Goal: Information Seeking & Learning: Learn about a topic

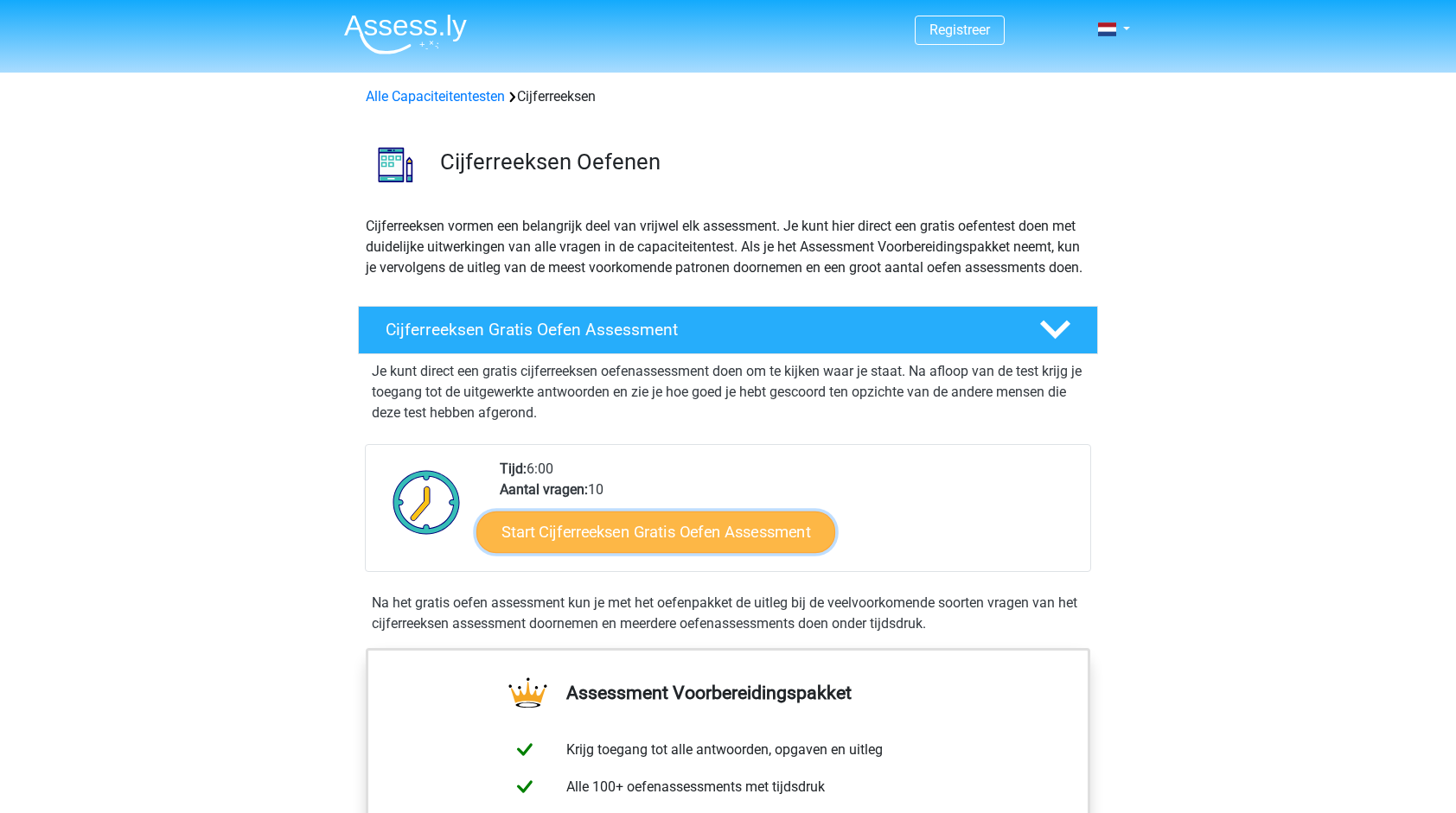
click at [630, 552] on link "Start Cijferreeksen Gratis Oefen Assessment" at bounding box center [655, 532] width 359 height 42
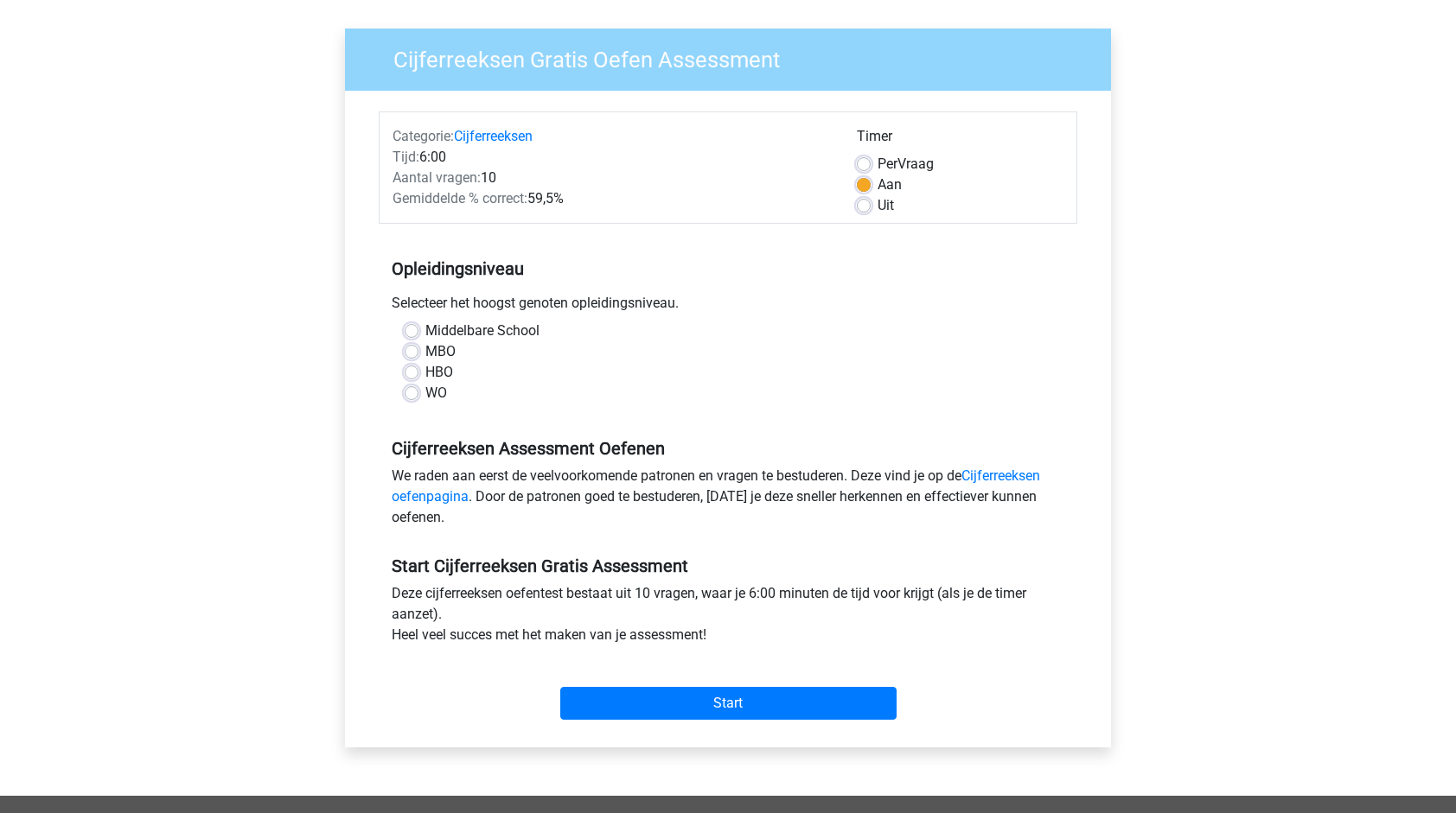
scroll to position [112, 0]
click at [425, 357] on label "MBO" at bounding box center [440, 353] width 30 height 21
click at [418, 357] on input "MBO" at bounding box center [411, 351] width 14 height 17
radio input "true"
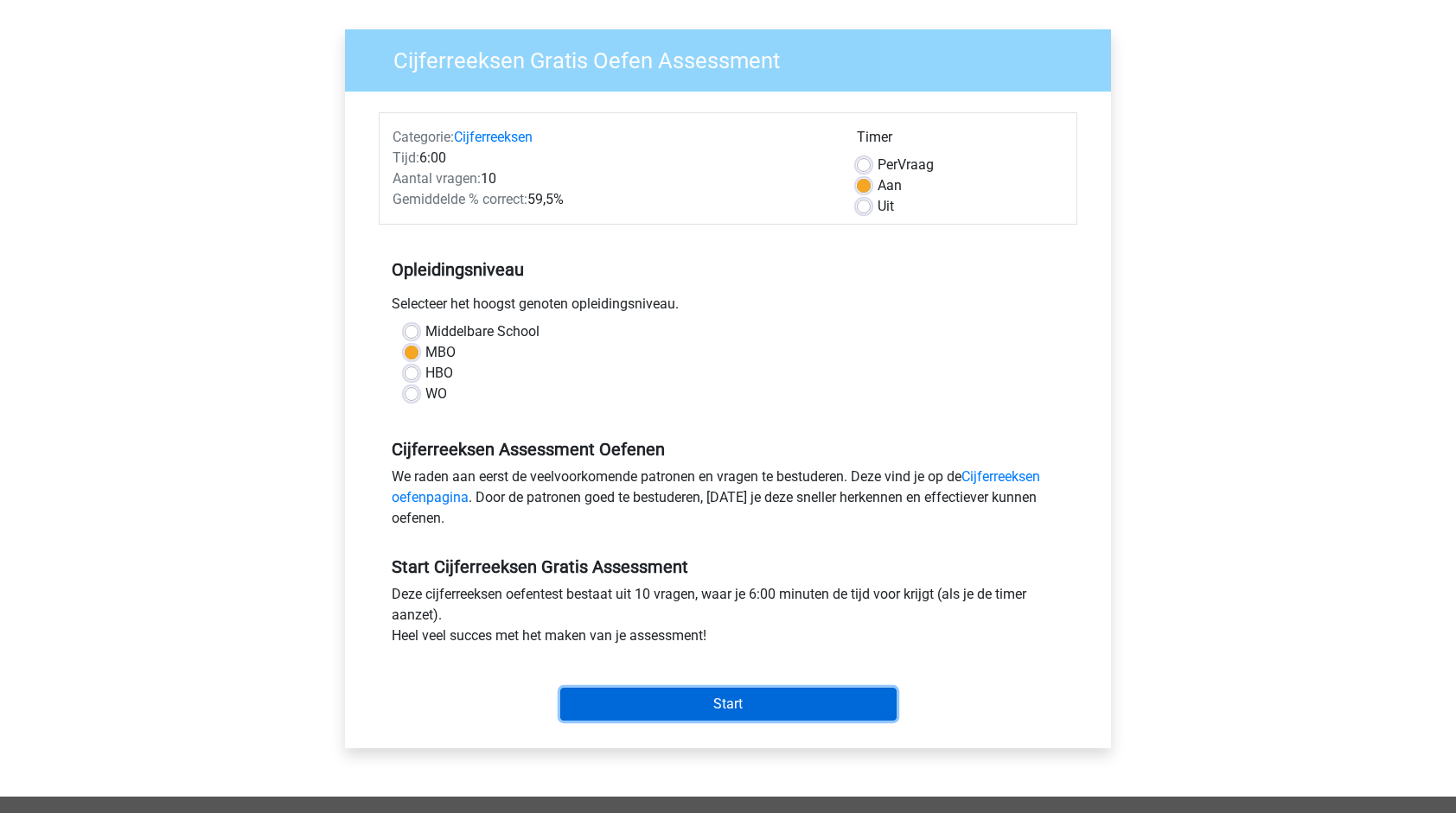
click at [698, 703] on input "Start" at bounding box center [728, 704] width 336 height 33
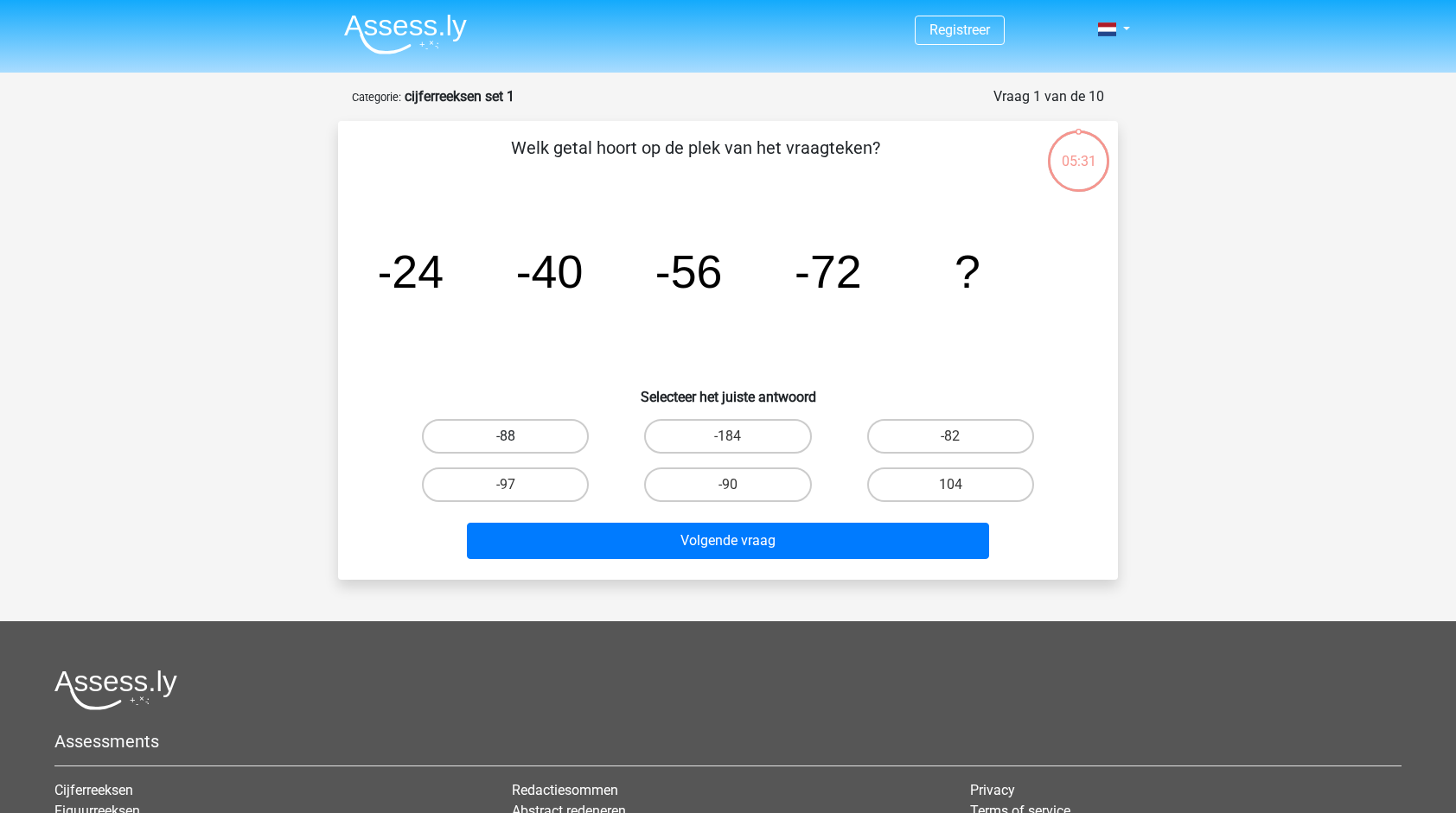
click at [479, 423] on label "-88" at bounding box center [505, 436] width 167 height 34
click at [506, 437] on input "-88" at bounding box center [511, 442] width 11 height 11
radio input "true"
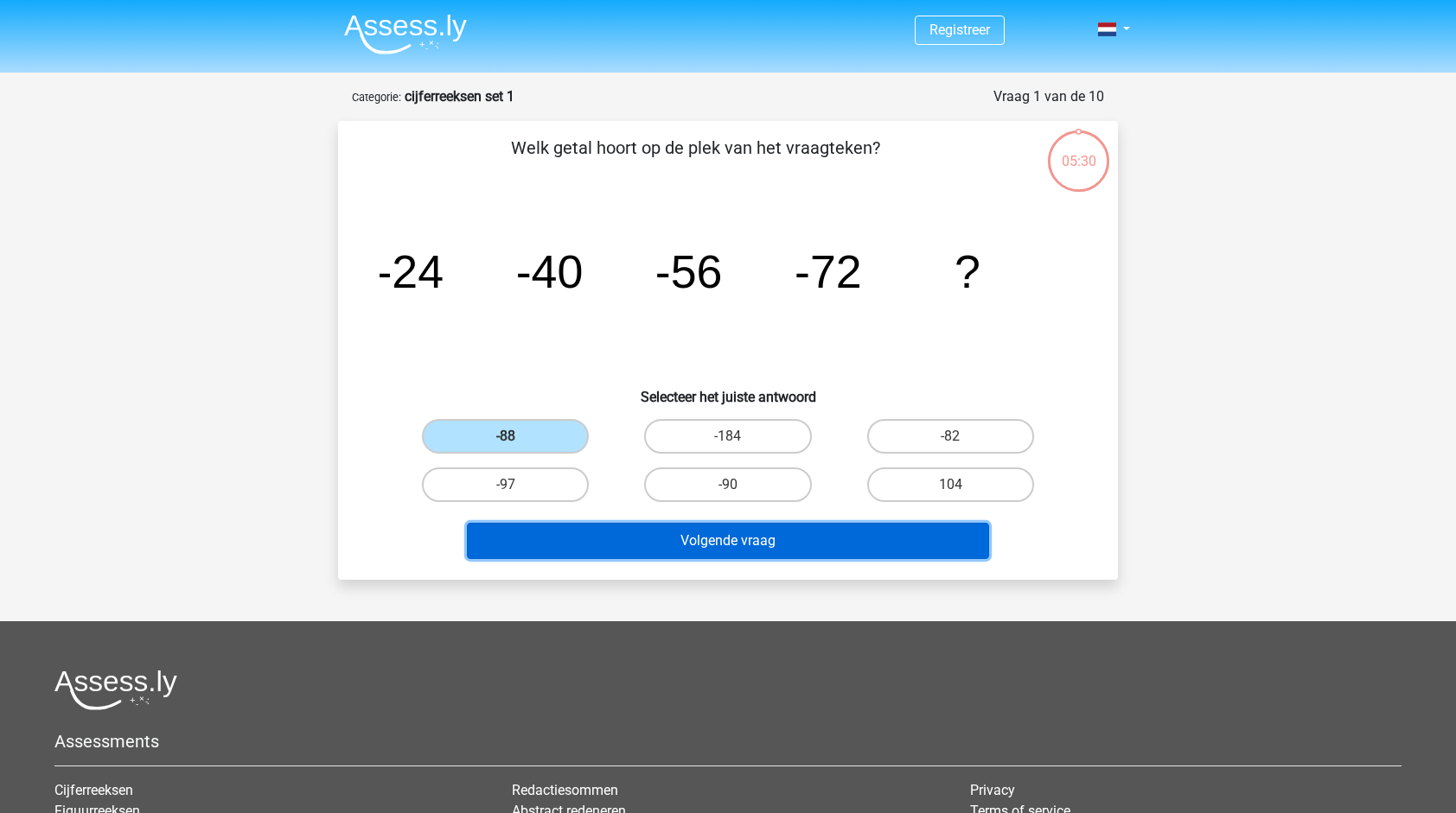
click at [673, 530] on button "Volgende vraag" at bounding box center [728, 541] width 523 height 36
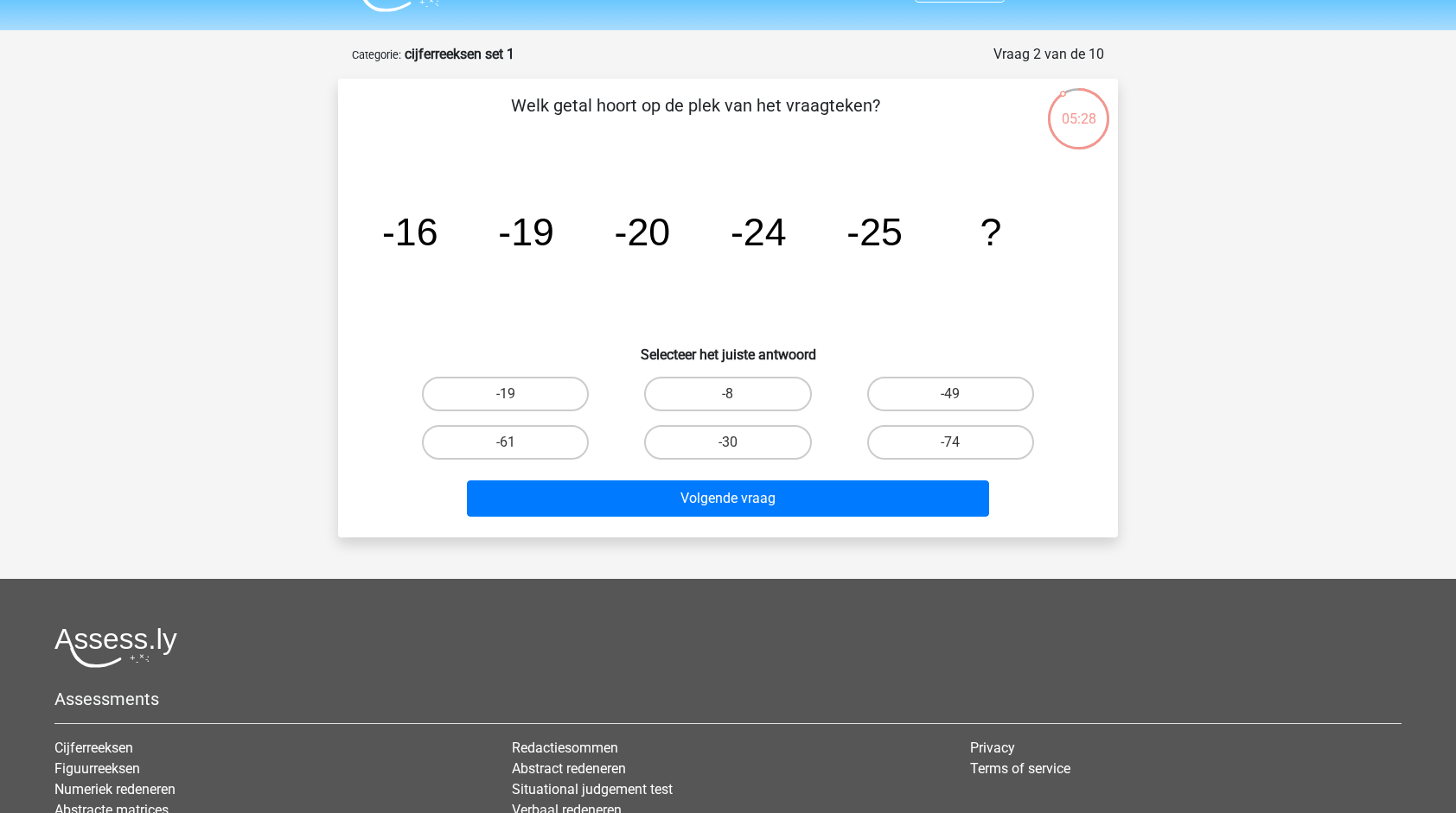
scroll to position [42, 0]
click at [664, 438] on label "-30" at bounding box center [727, 443] width 167 height 34
click at [728, 443] on input "-30" at bounding box center [733, 449] width 11 height 11
radio input "true"
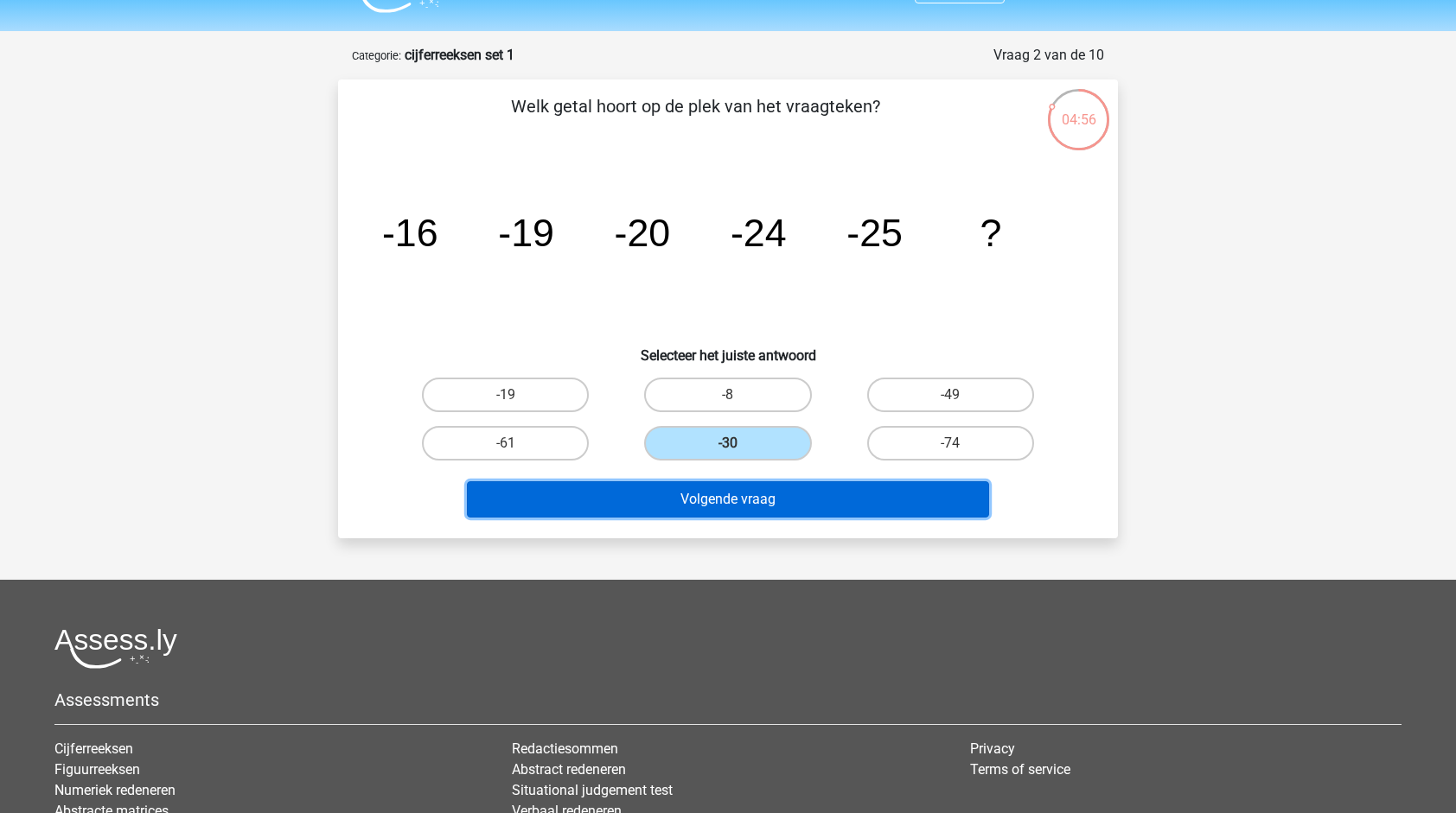
click at [665, 493] on button "Volgende vraag" at bounding box center [728, 499] width 523 height 36
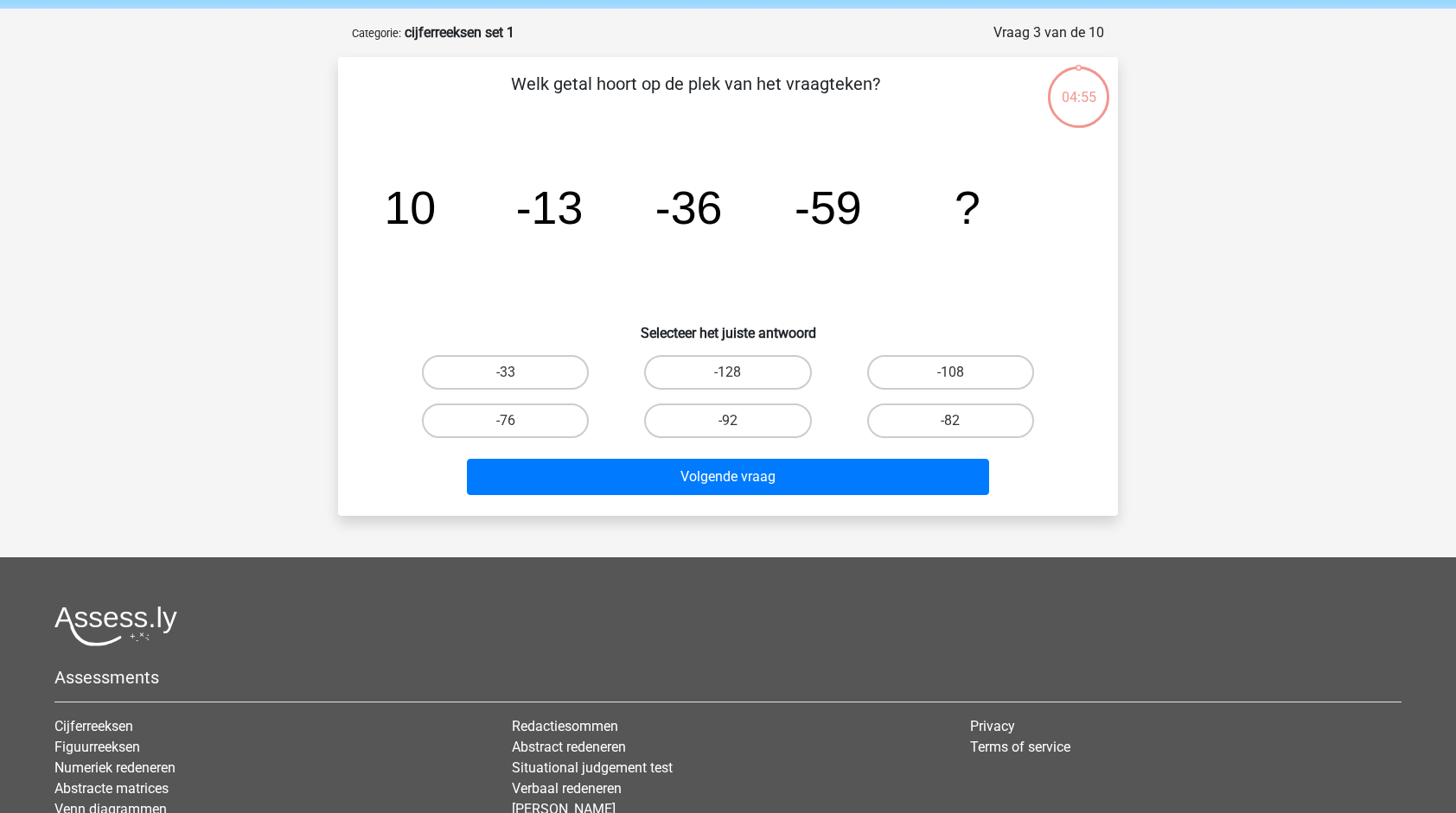
scroll to position [86, 0]
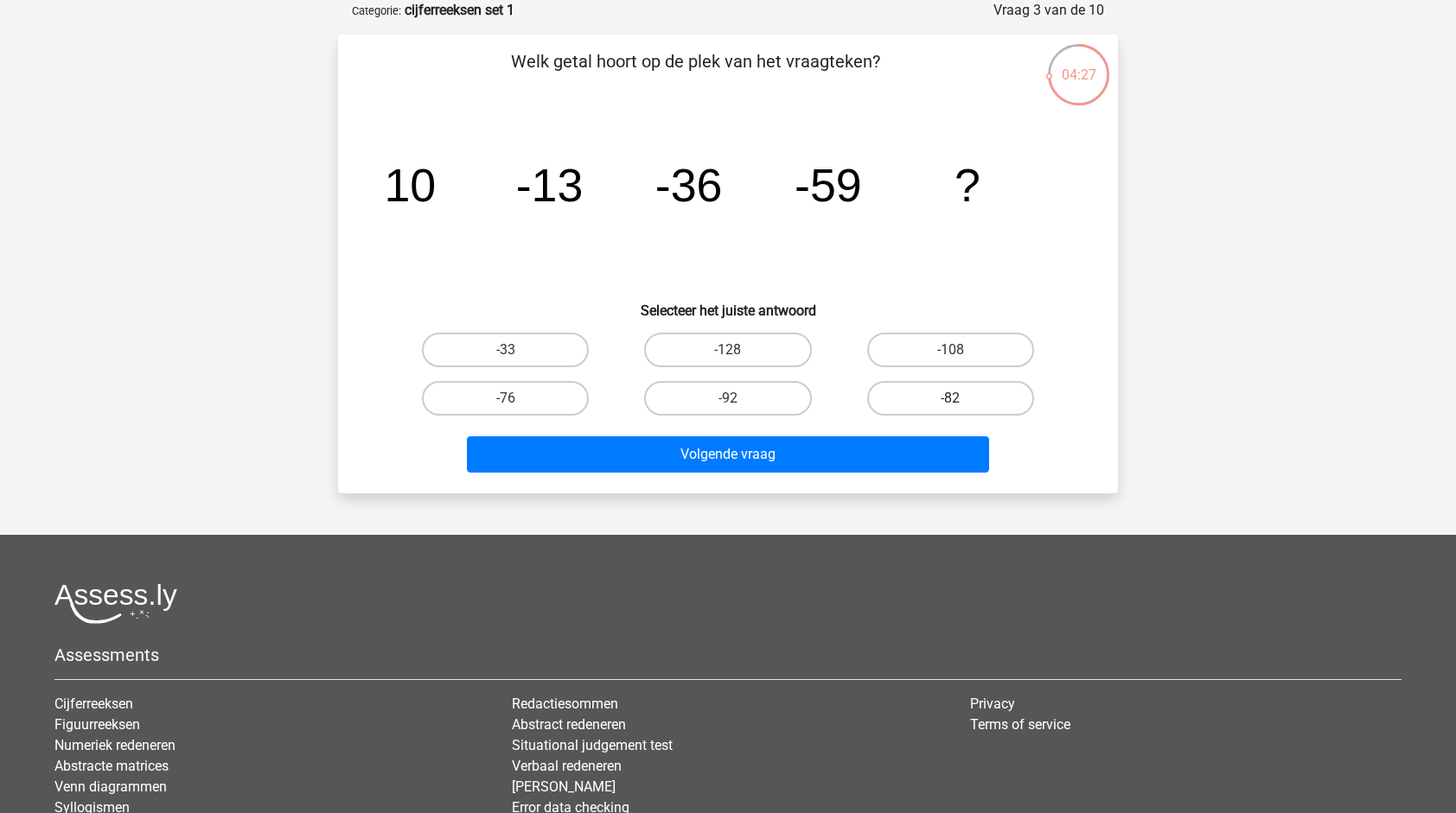
click at [954, 388] on label "-82" at bounding box center [950, 399] width 167 height 34
click at [954, 399] on input "-82" at bounding box center [956, 404] width 11 height 11
radio input "true"
click at [853, 484] on div "Welk getal hoort op de plek van het vraagteken? image/svg+xml 10 -13 -36 -59 ? …" at bounding box center [728, 264] width 780 height 459
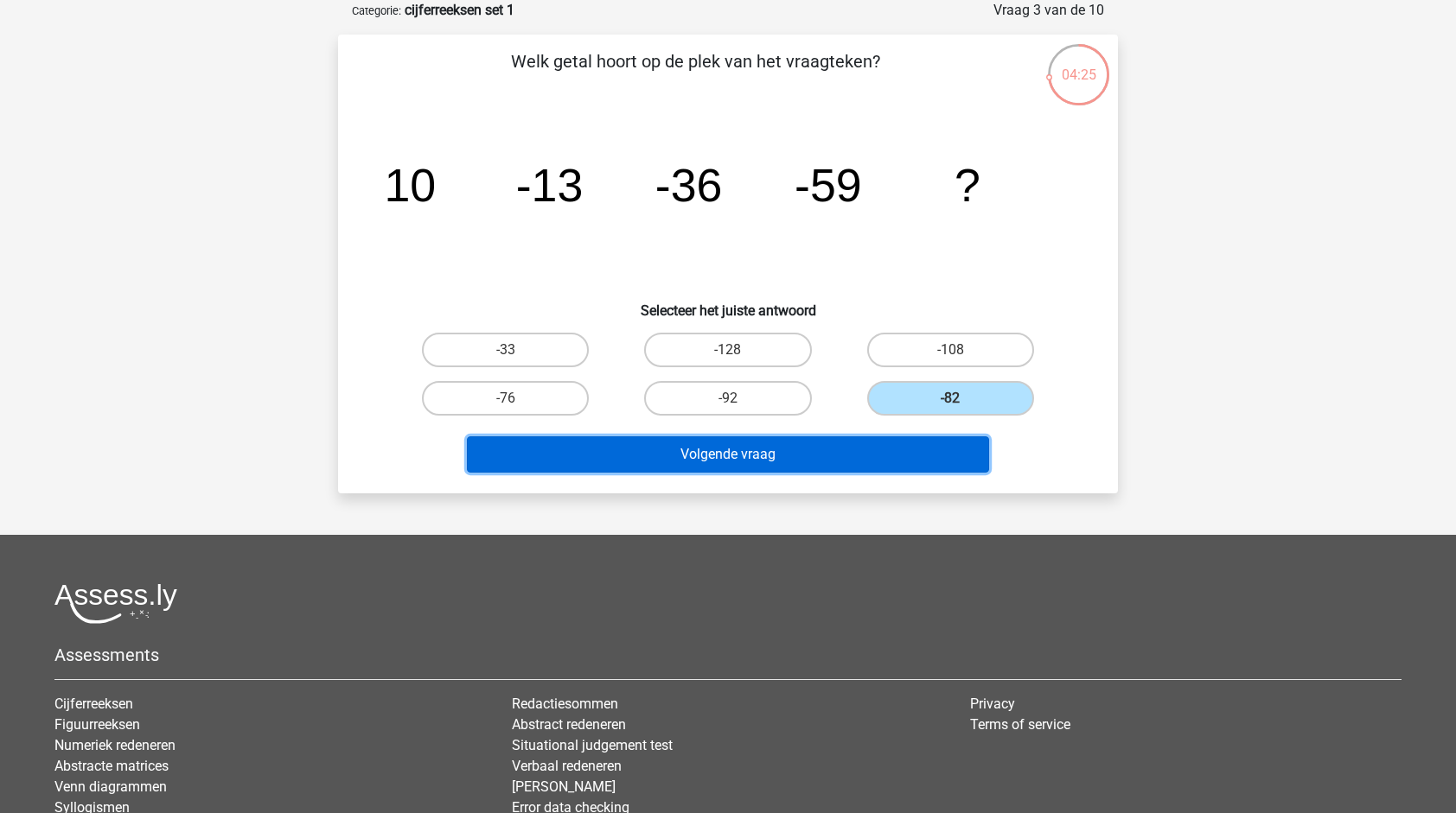
click at [874, 457] on button "Volgende vraag" at bounding box center [728, 455] width 523 height 36
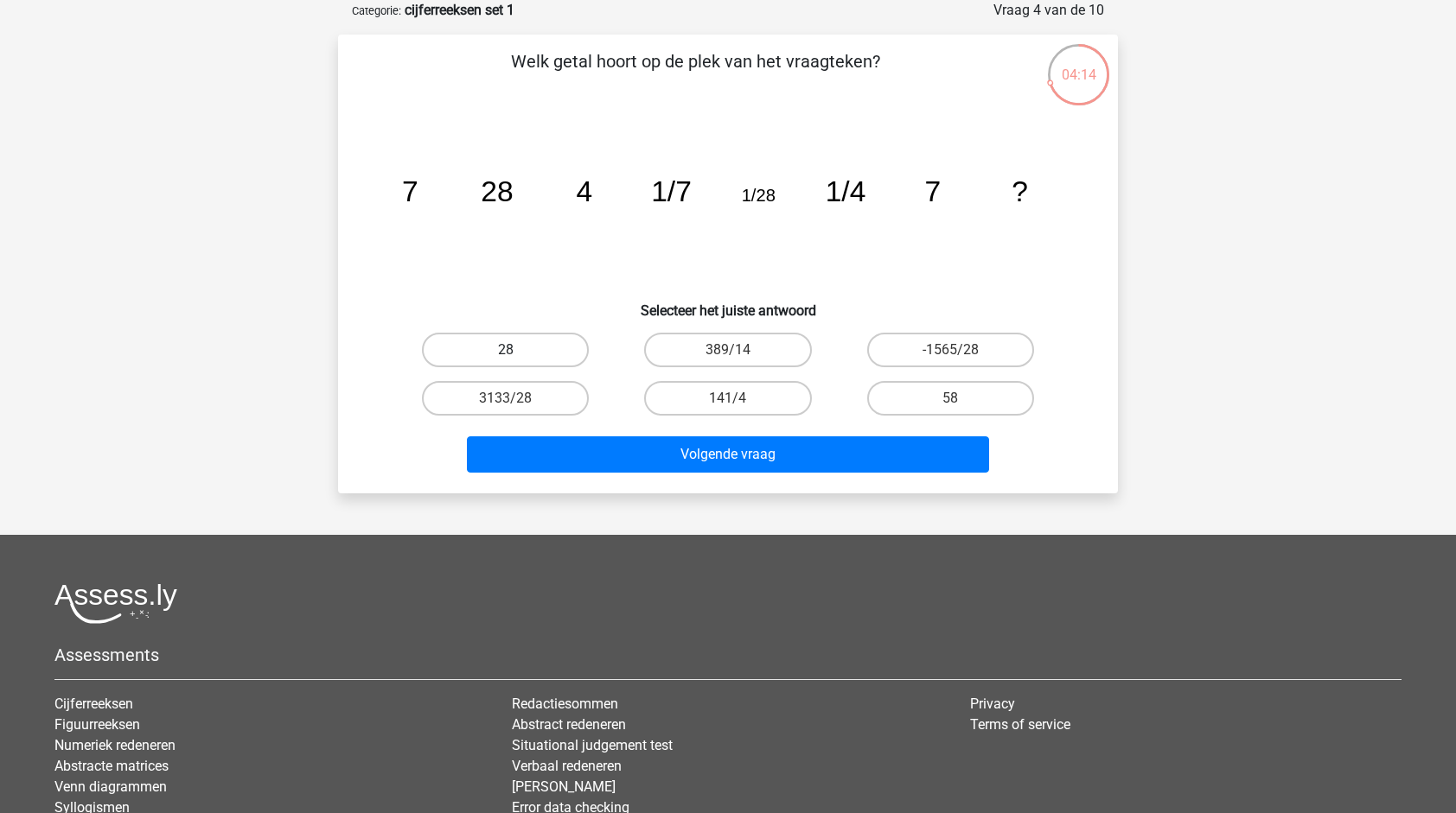
click at [458, 354] on label "28" at bounding box center [505, 350] width 167 height 34
click at [506, 354] on input "28" at bounding box center [511, 355] width 11 height 11
radio input "true"
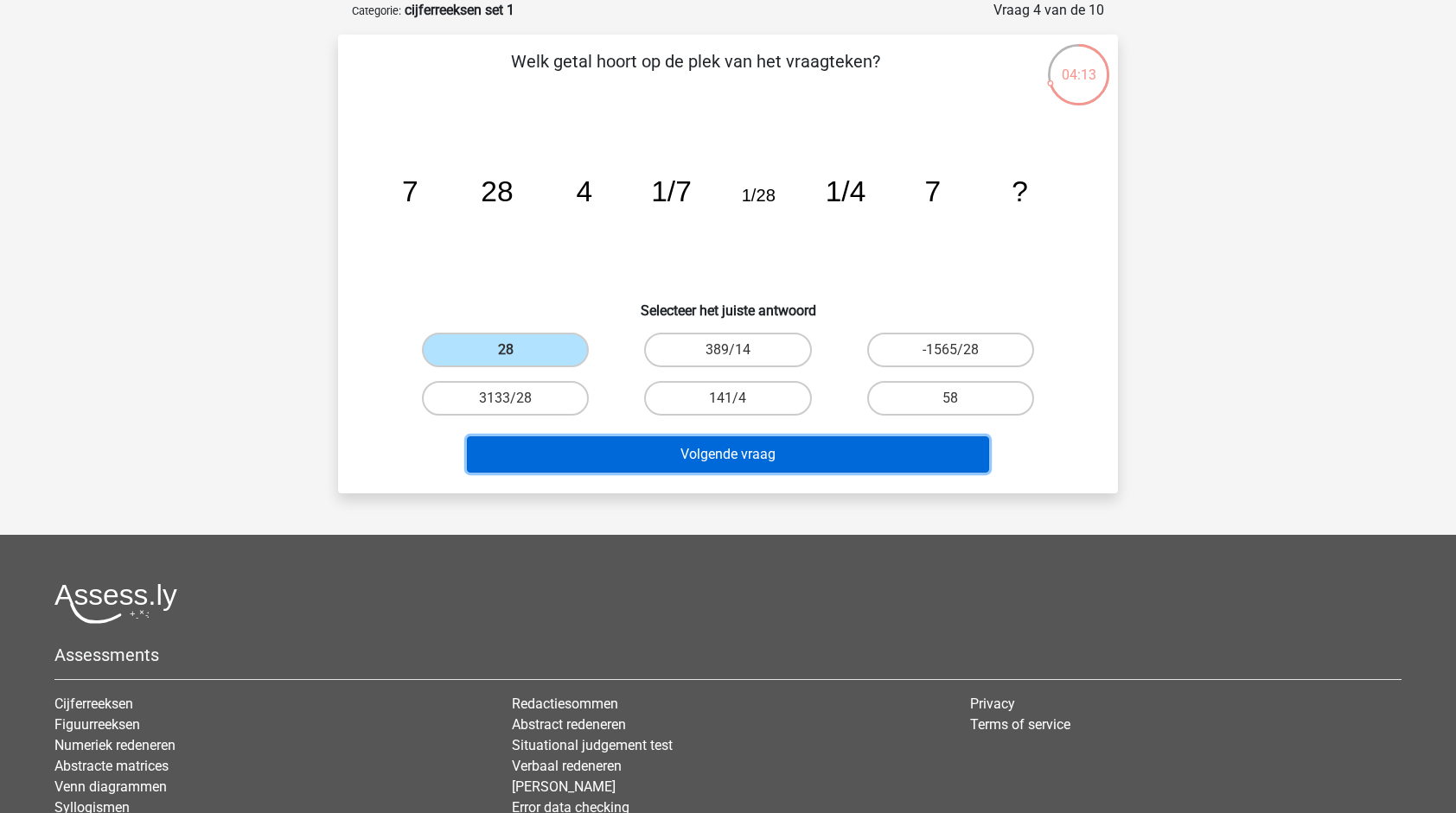
click at [624, 447] on button "Volgende vraag" at bounding box center [728, 455] width 523 height 36
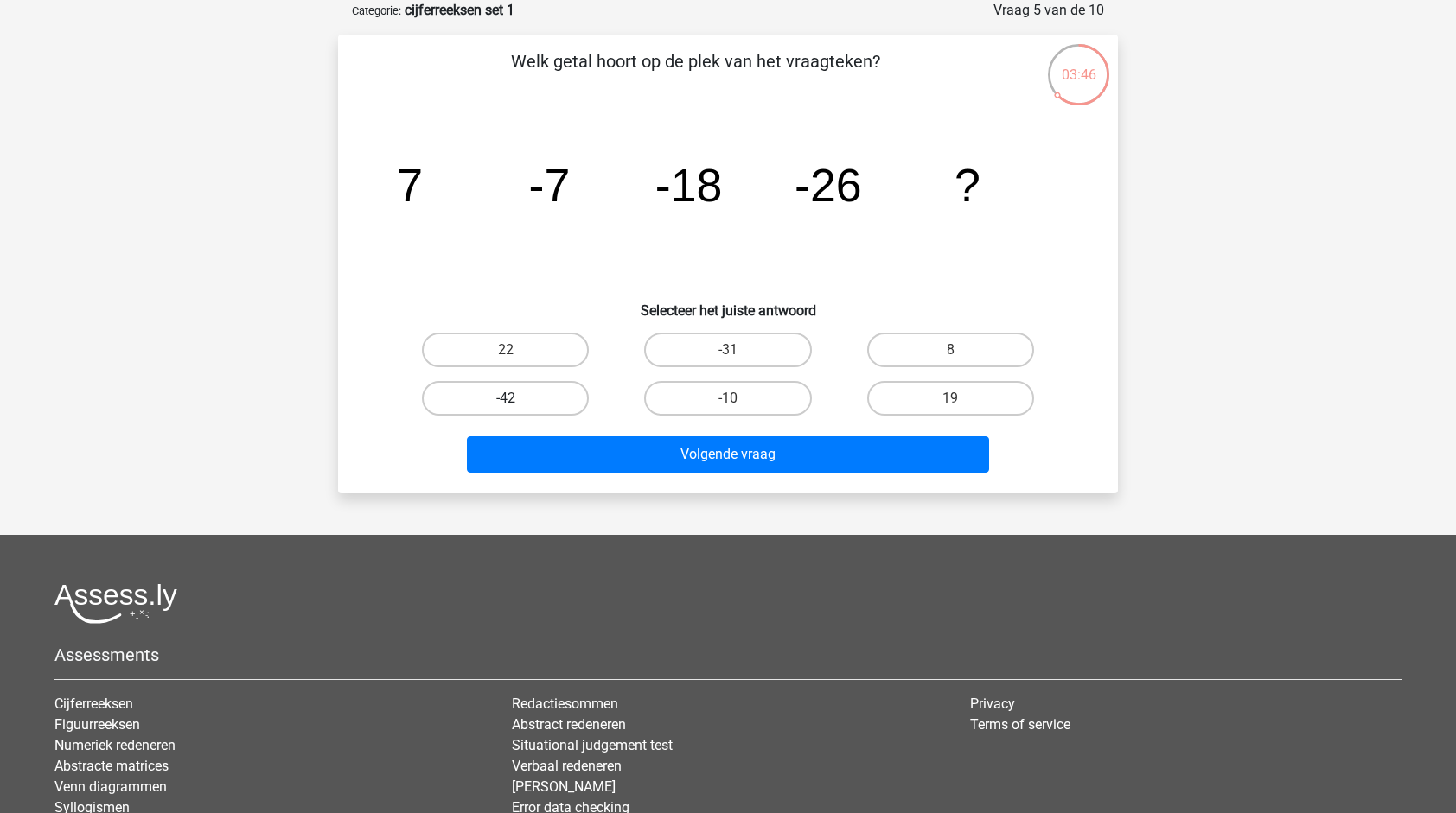
click at [570, 398] on label "-42" at bounding box center [505, 399] width 167 height 34
click at [517, 399] on input "-42" at bounding box center [511, 404] width 11 height 11
radio input "true"
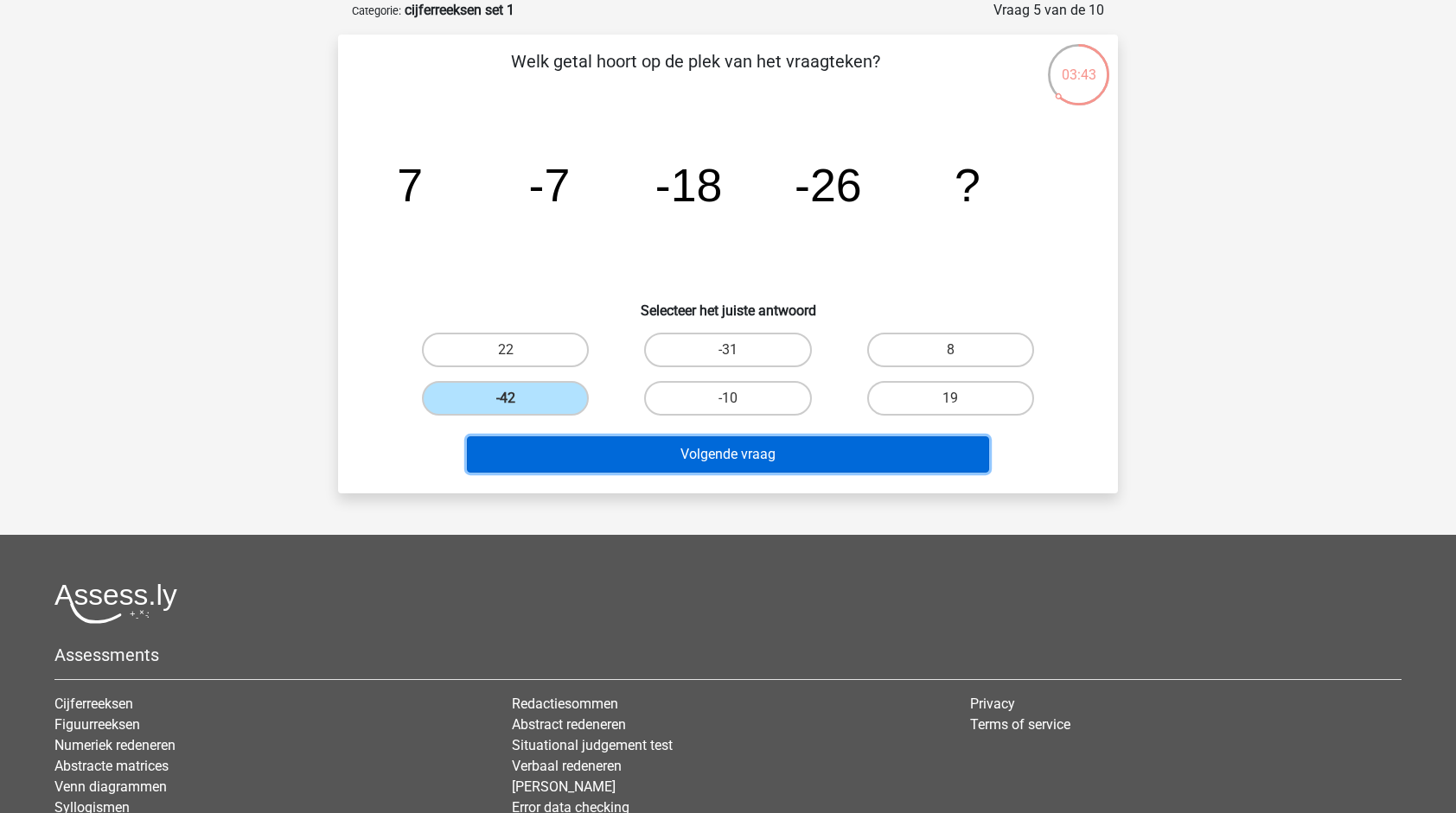
click at [645, 452] on button "Volgende vraag" at bounding box center [728, 455] width 523 height 36
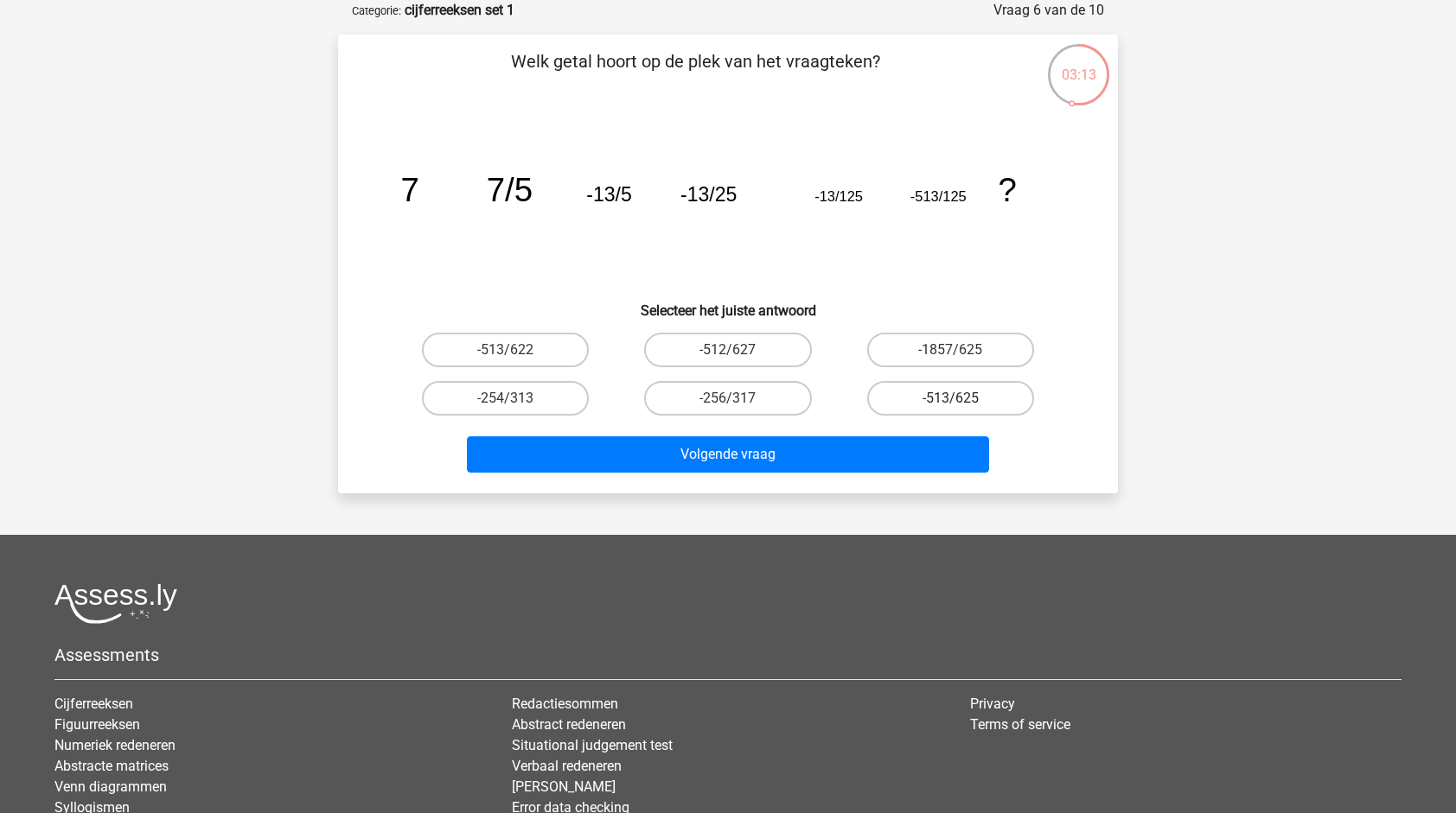
click at [917, 401] on label "-513/625" at bounding box center [950, 399] width 167 height 34
click at [950, 401] on input "-513/625" at bounding box center [956, 404] width 11 height 11
radio input "true"
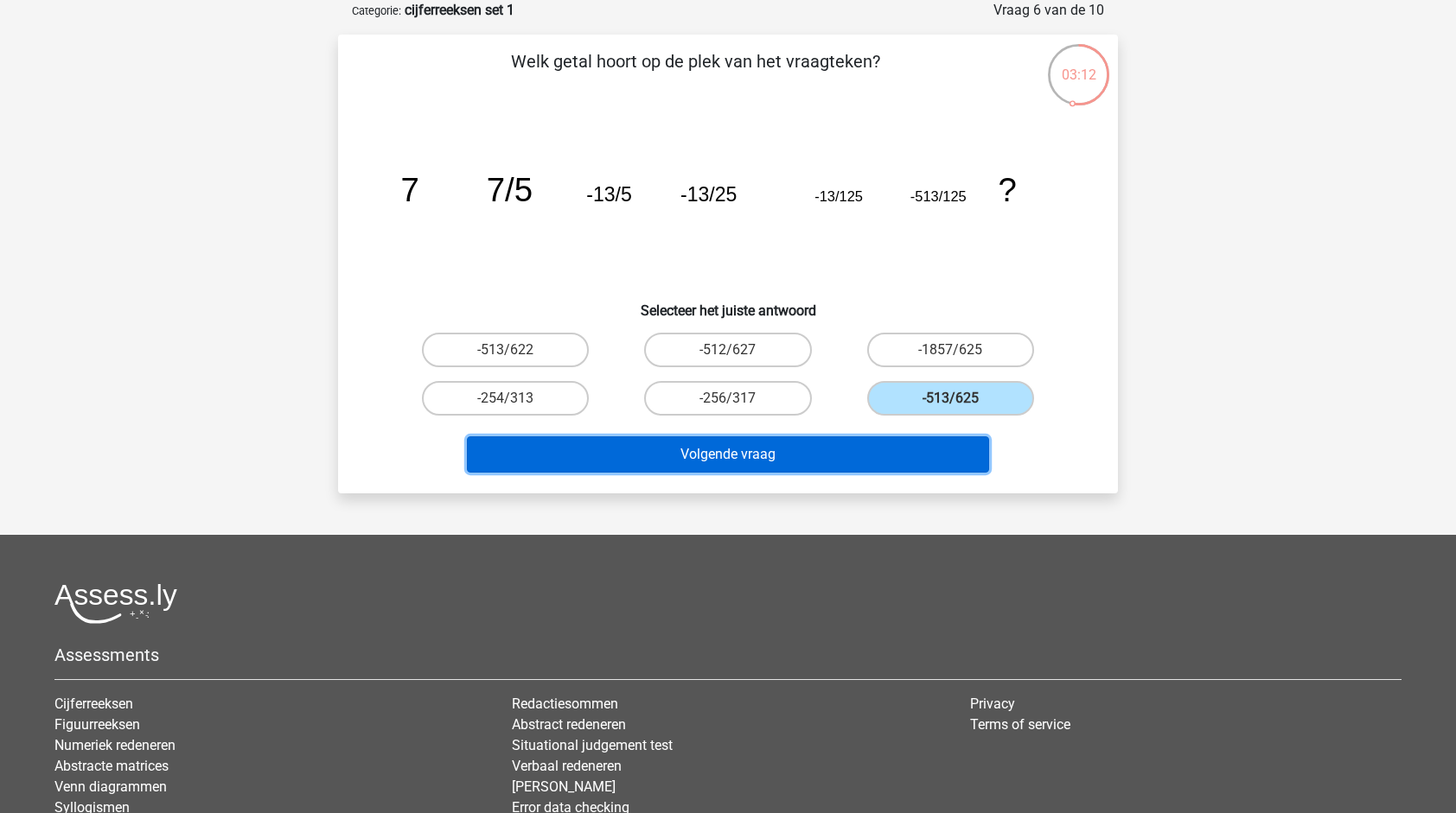
click at [890, 445] on button "Volgende vraag" at bounding box center [728, 455] width 523 height 36
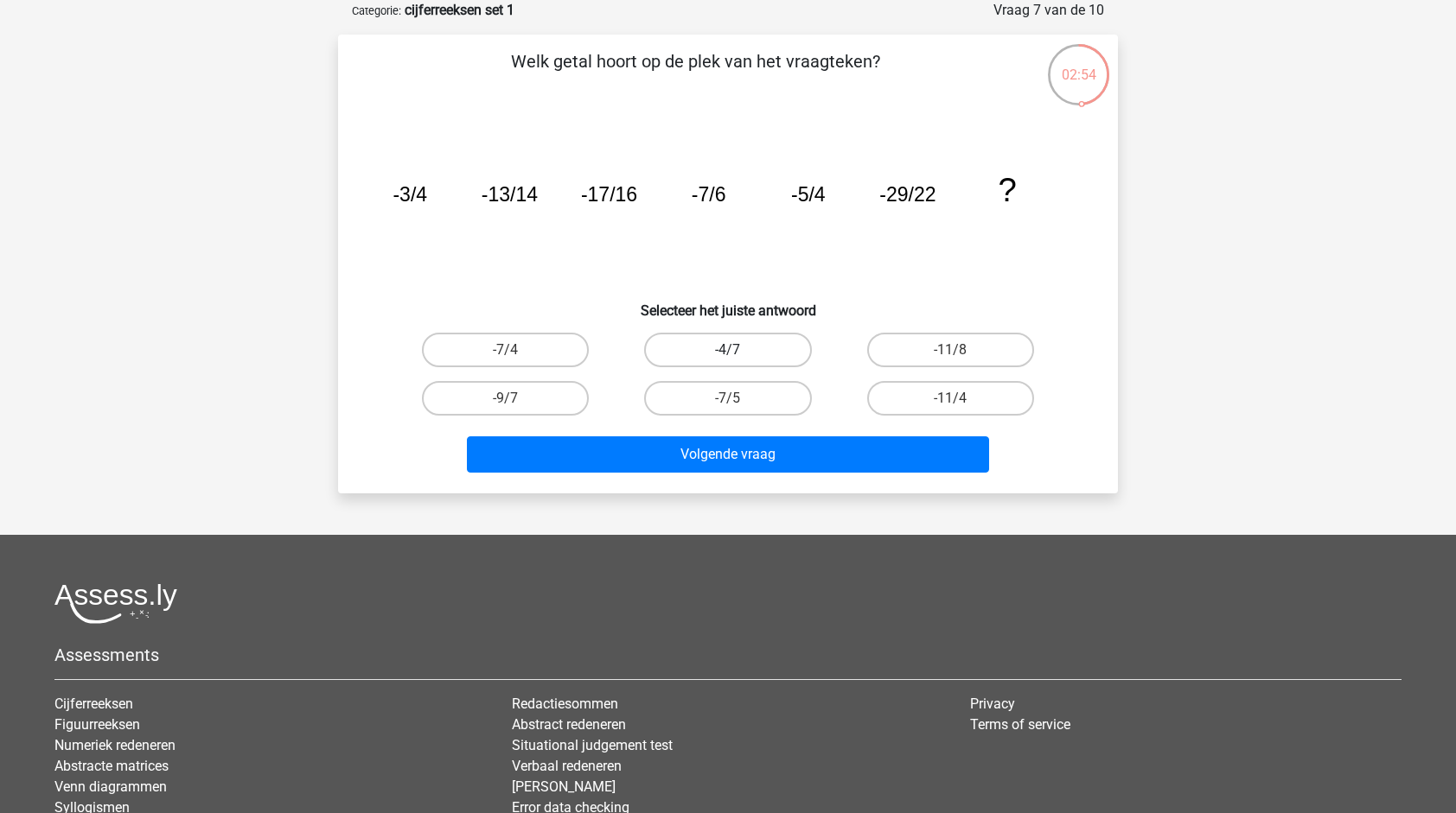
click at [757, 343] on label "-4/7" at bounding box center [727, 350] width 167 height 34
click at [739, 350] on input "-4/7" at bounding box center [733, 355] width 11 height 11
radio input "true"
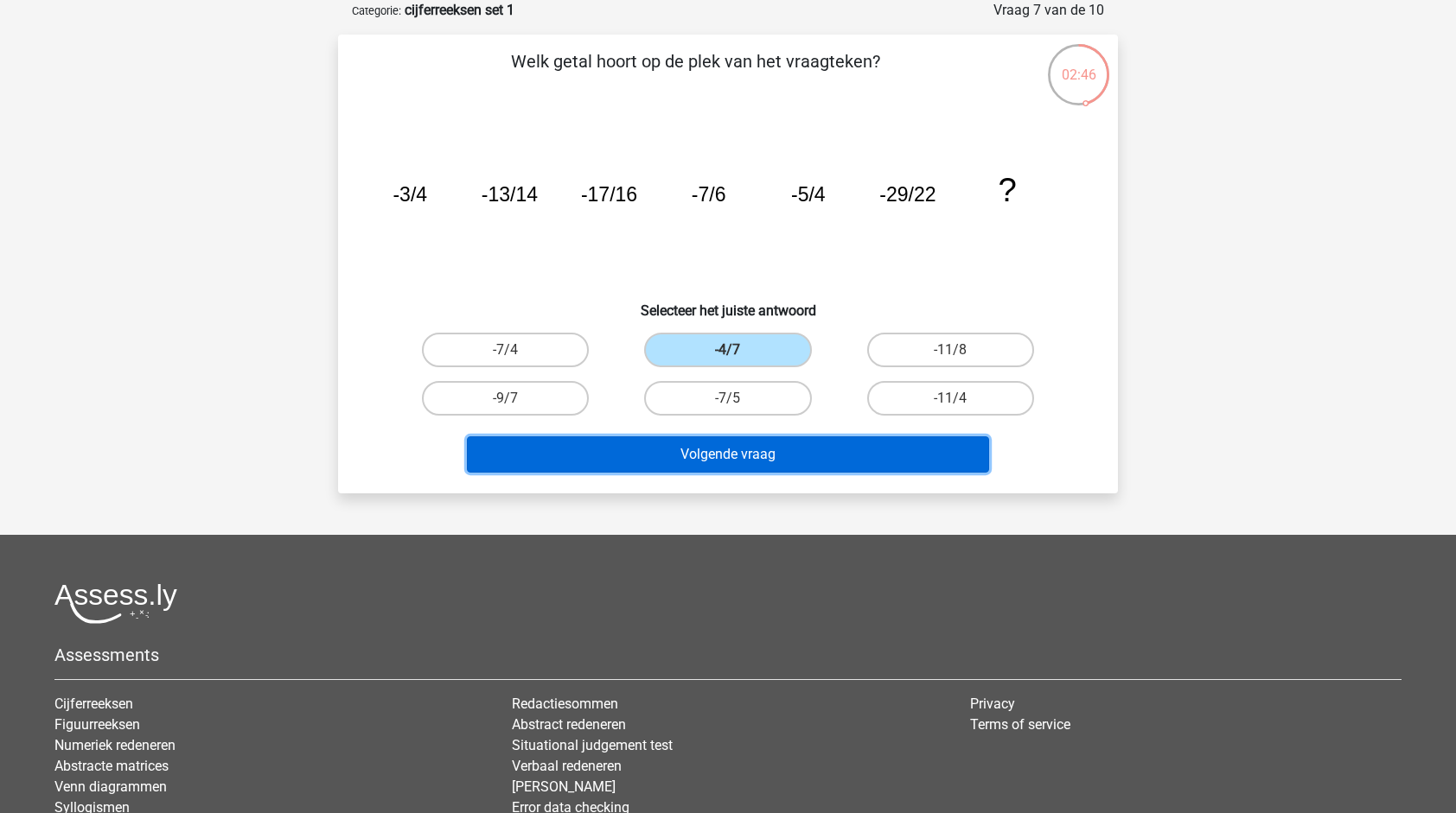
drag, startPoint x: 694, startPoint y: 459, endPoint x: 688, endPoint y: 511, distance: 52.3
click at [688, 511] on div "Registreer Nederlands English" at bounding box center [728, 452] width 1456 height 1078
click at [690, 450] on button "Volgende vraag" at bounding box center [728, 455] width 523 height 36
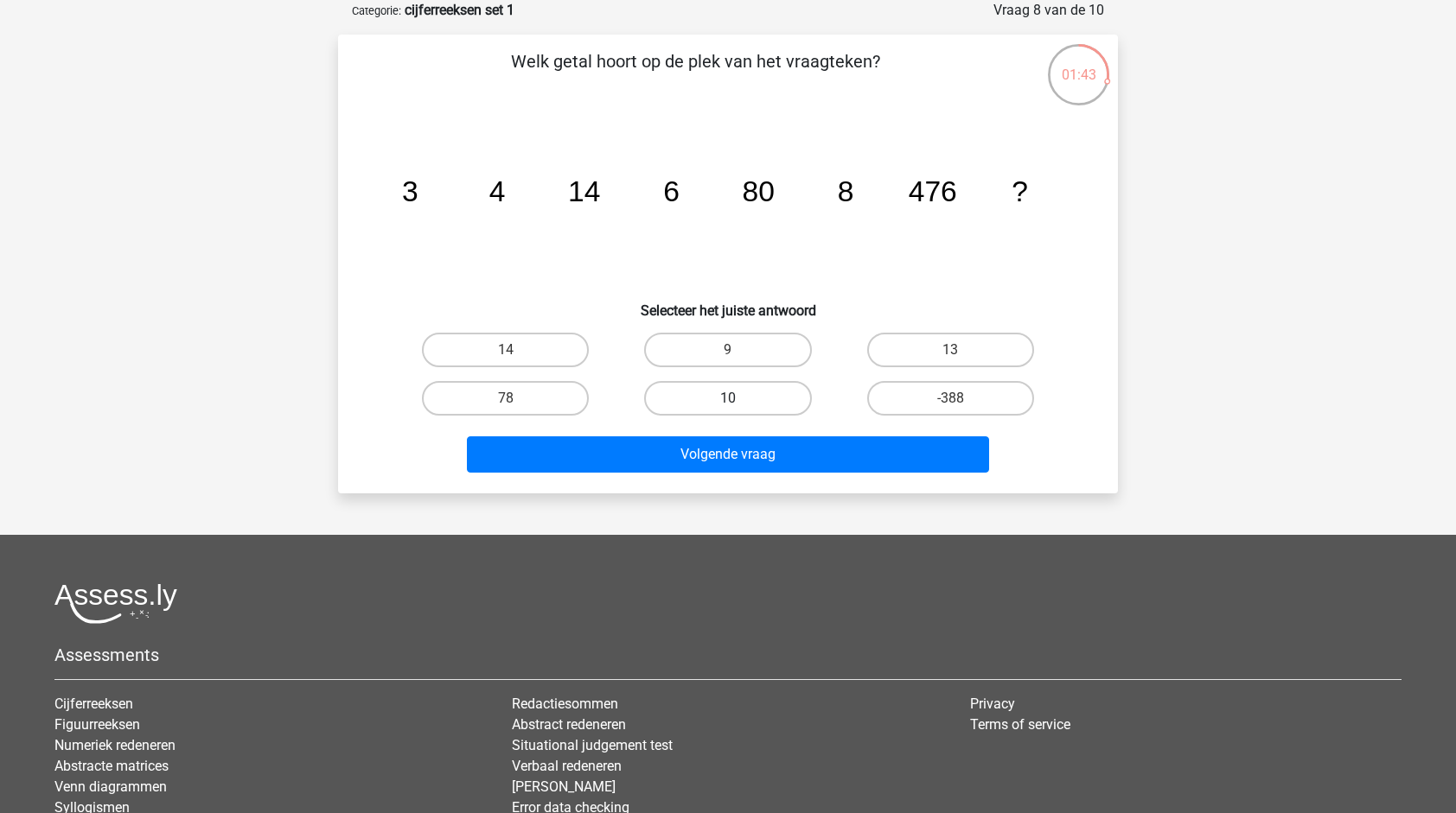
click at [747, 406] on label "10" at bounding box center [727, 399] width 167 height 34
click at [739, 406] on input "10" at bounding box center [733, 404] width 11 height 11
radio input "true"
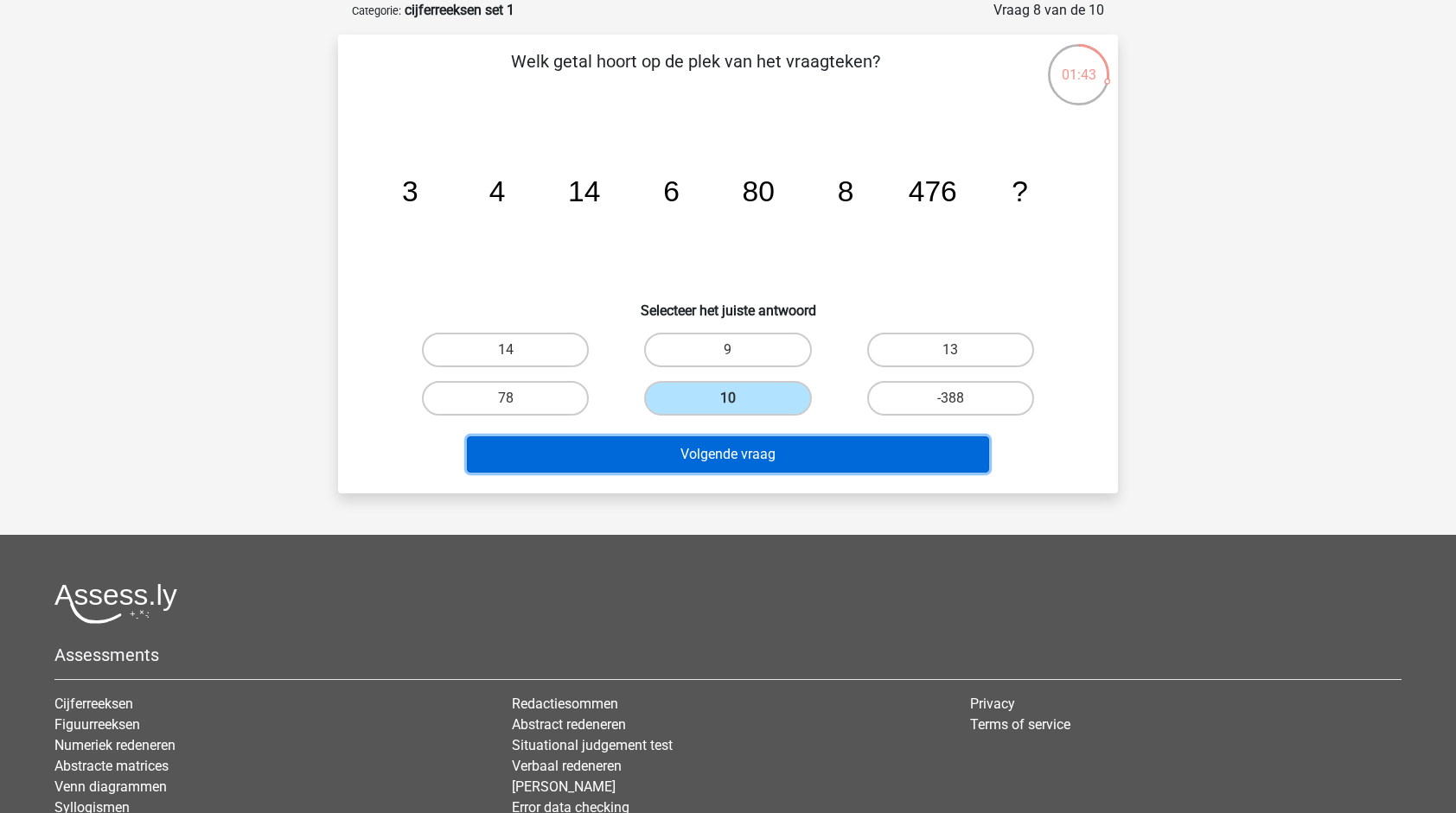
click at [737, 446] on button "Volgende vraag" at bounding box center [728, 455] width 523 height 36
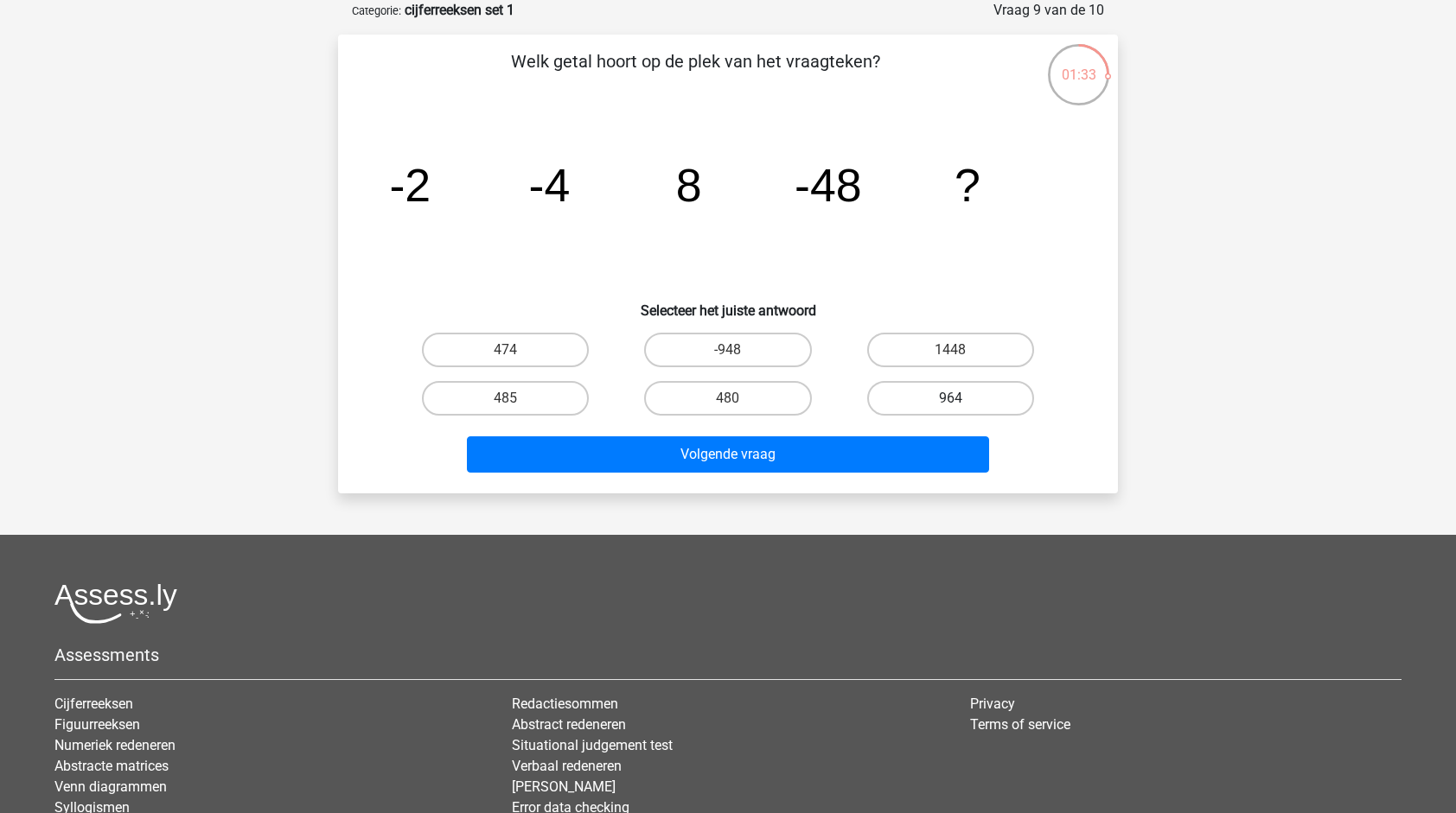
click at [880, 392] on label "964" at bounding box center [950, 399] width 167 height 34
click at [950, 399] on input "964" at bounding box center [956, 404] width 11 height 11
radio input "true"
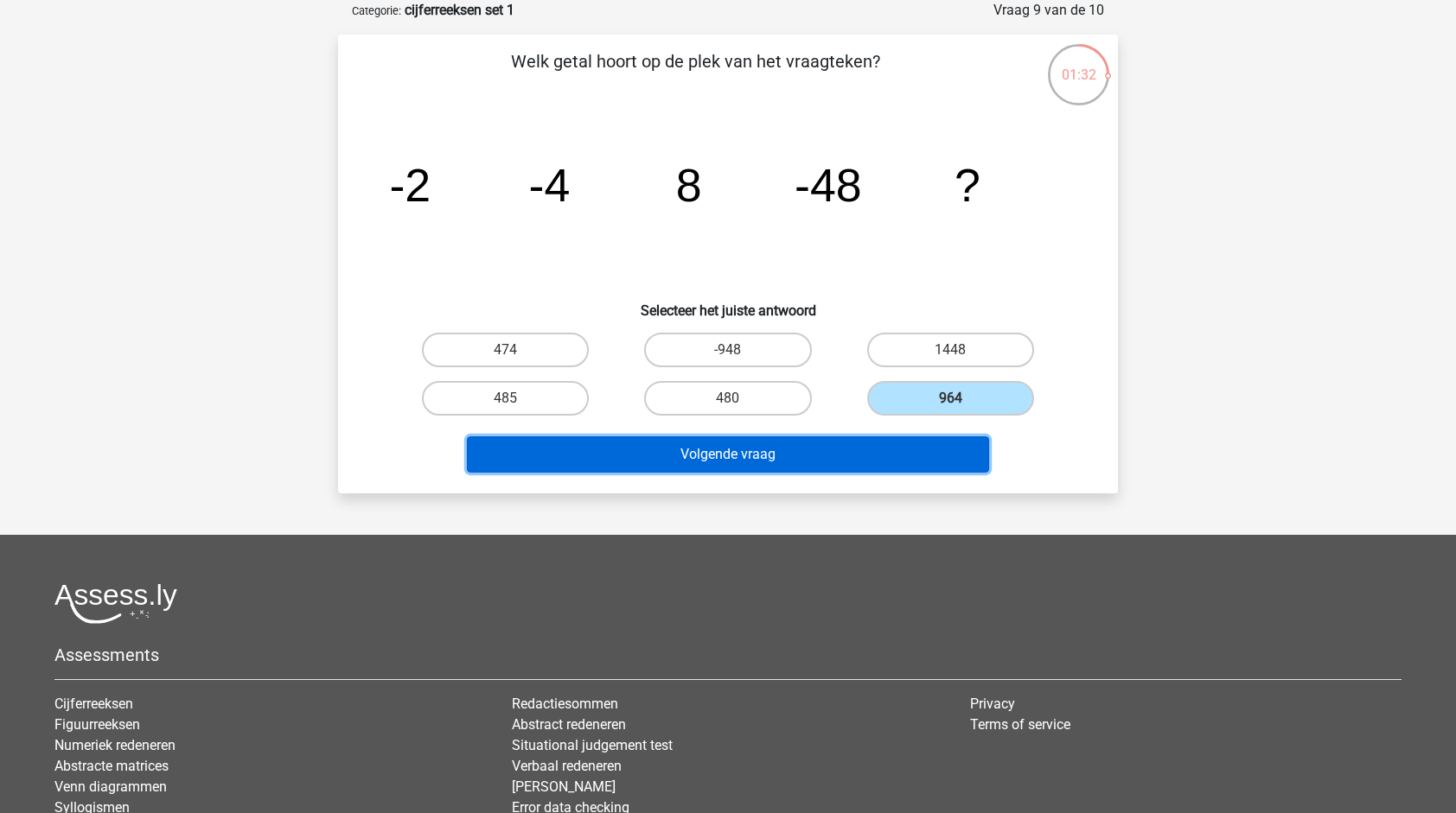
click at [844, 450] on button "Volgende vraag" at bounding box center [728, 455] width 523 height 36
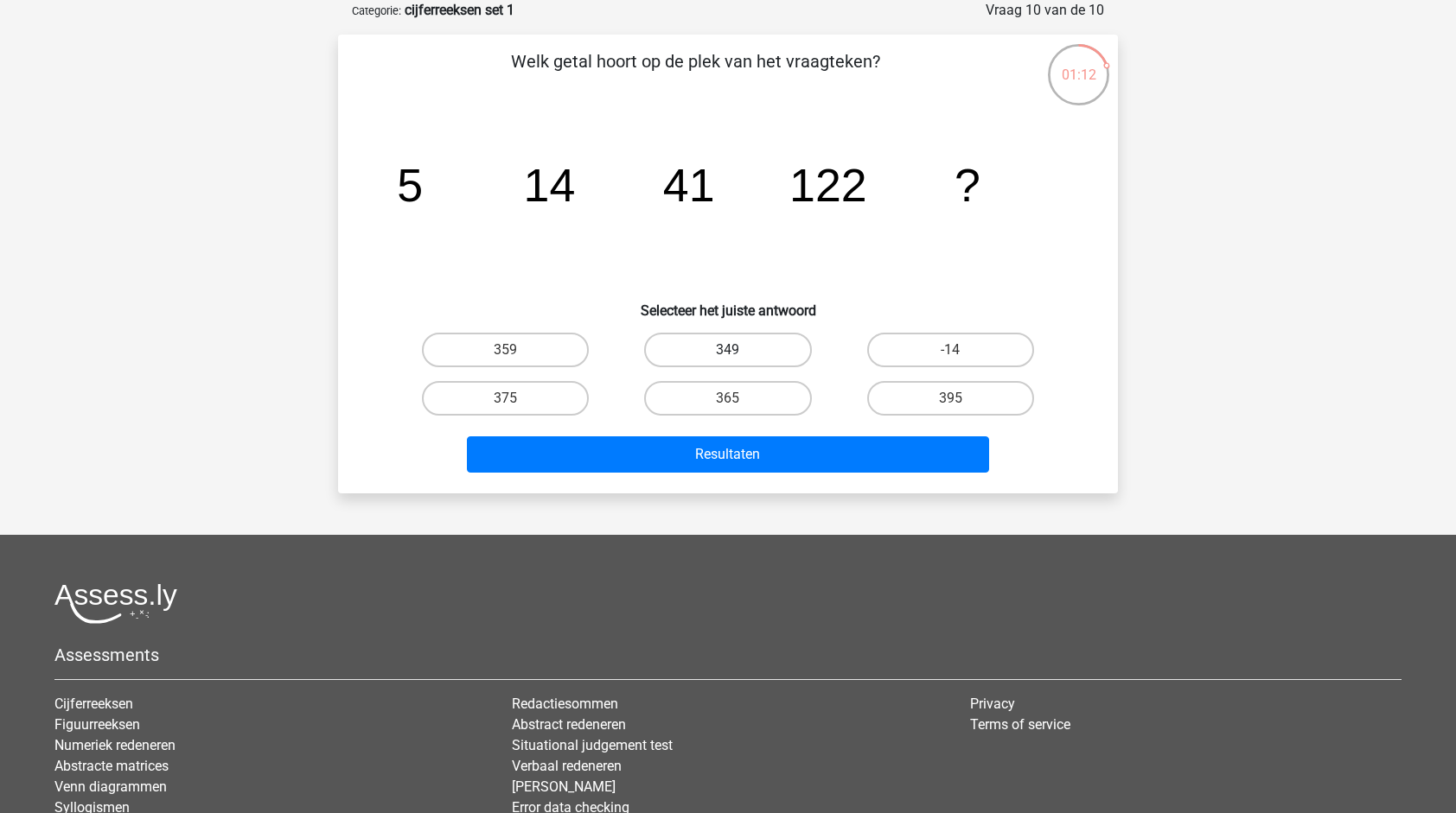
click at [709, 360] on label "349" at bounding box center [727, 350] width 167 height 34
click at [728, 360] on input "349" at bounding box center [733, 355] width 11 height 11
radio input "true"
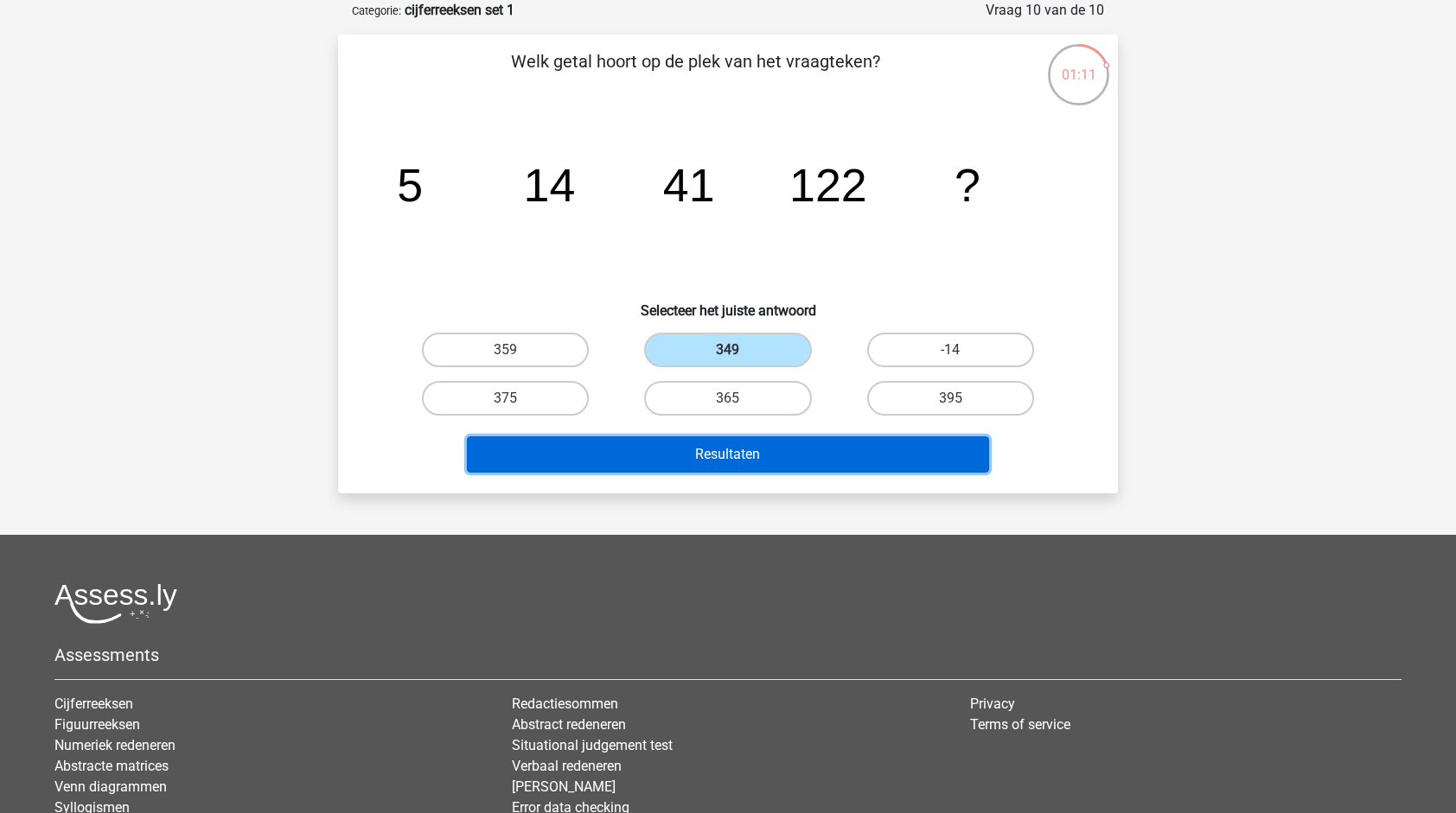
click at [724, 450] on button "Resultaten" at bounding box center [728, 455] width 523 height 36
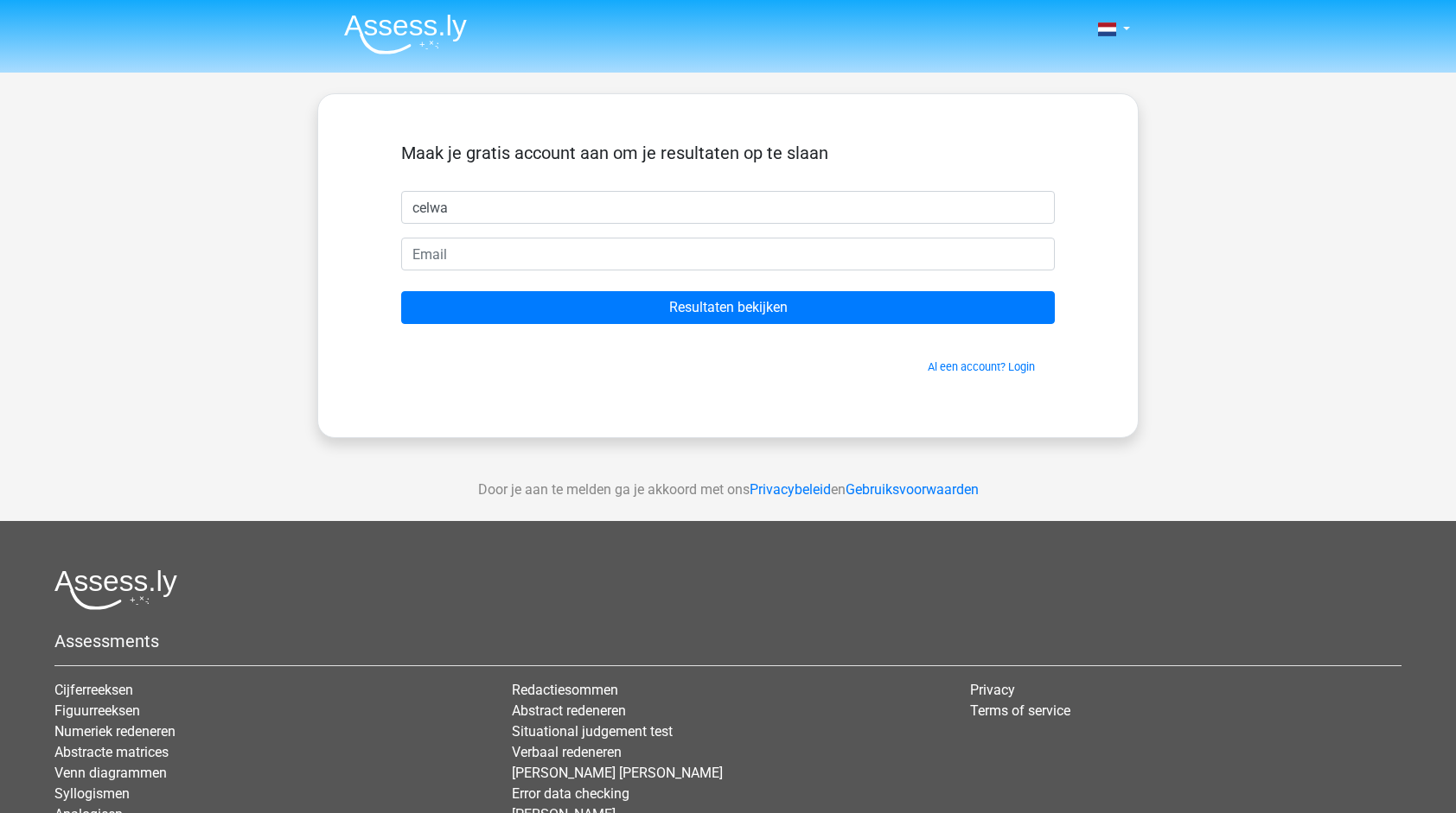
type input "celwa"
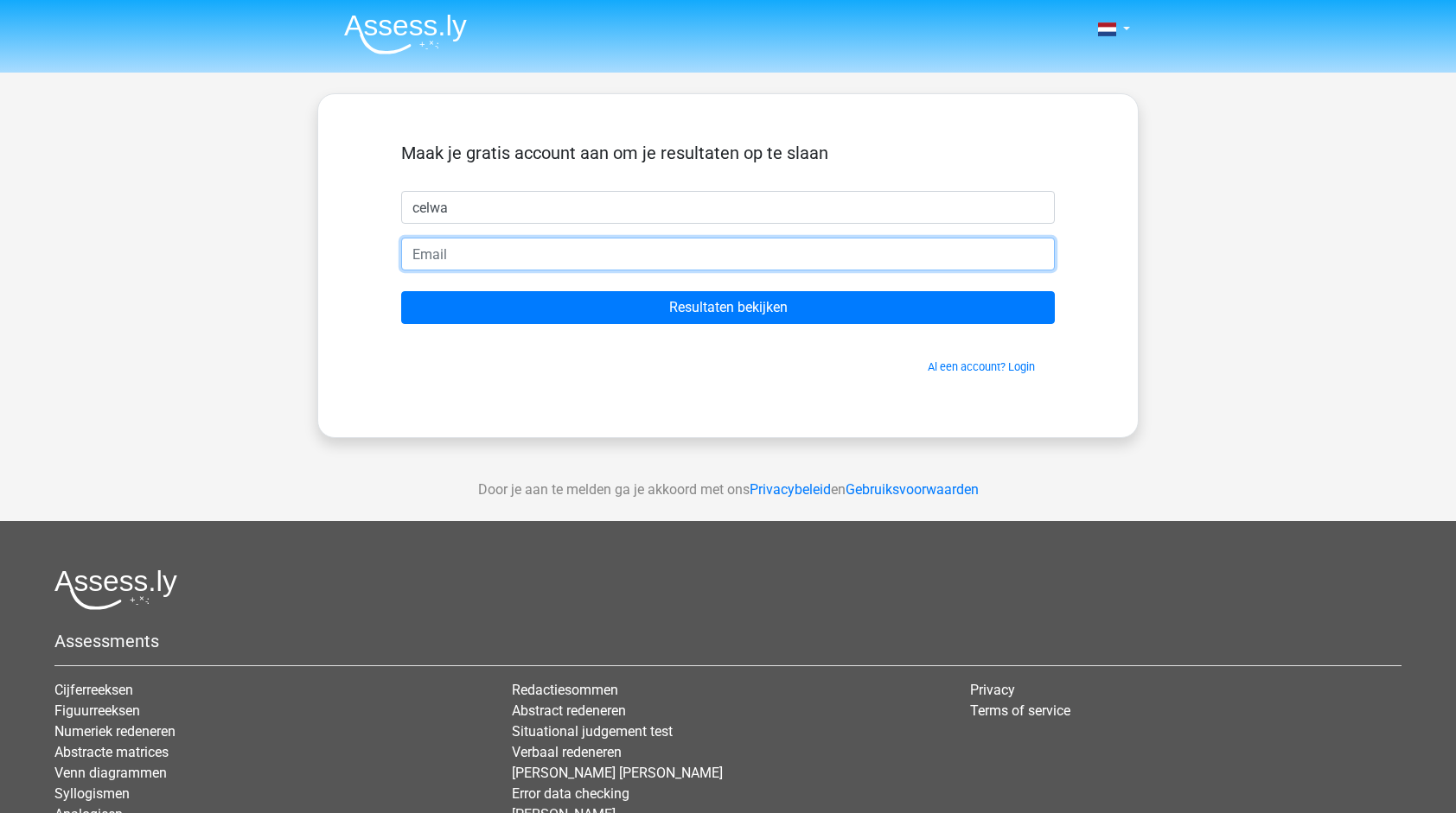
click at [558, 249] on input "email" at bounding box center [727, 254] width 654 height 33
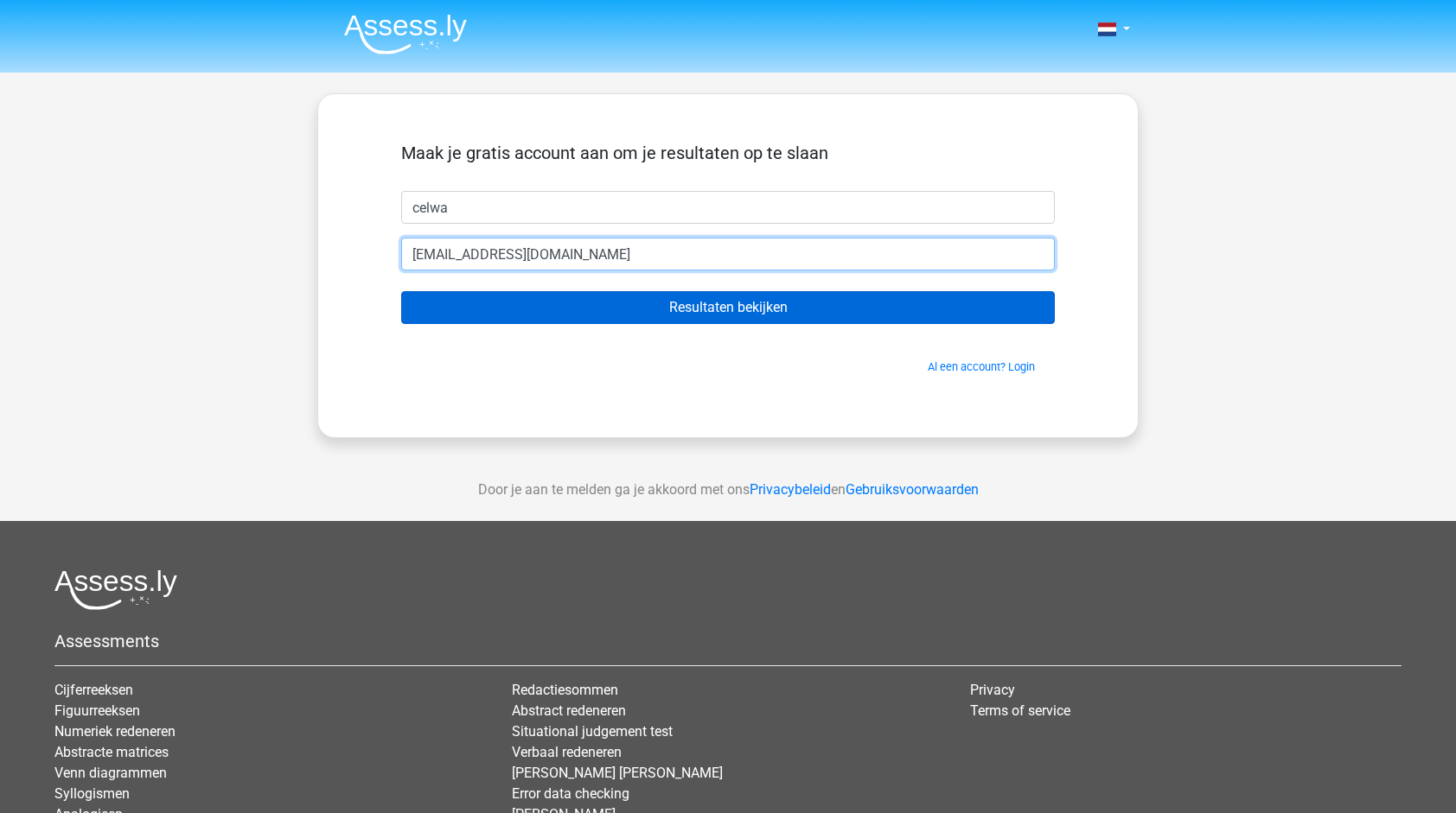
type input "[EMAIL_ADDRESS][DOMAIN_NAME]"
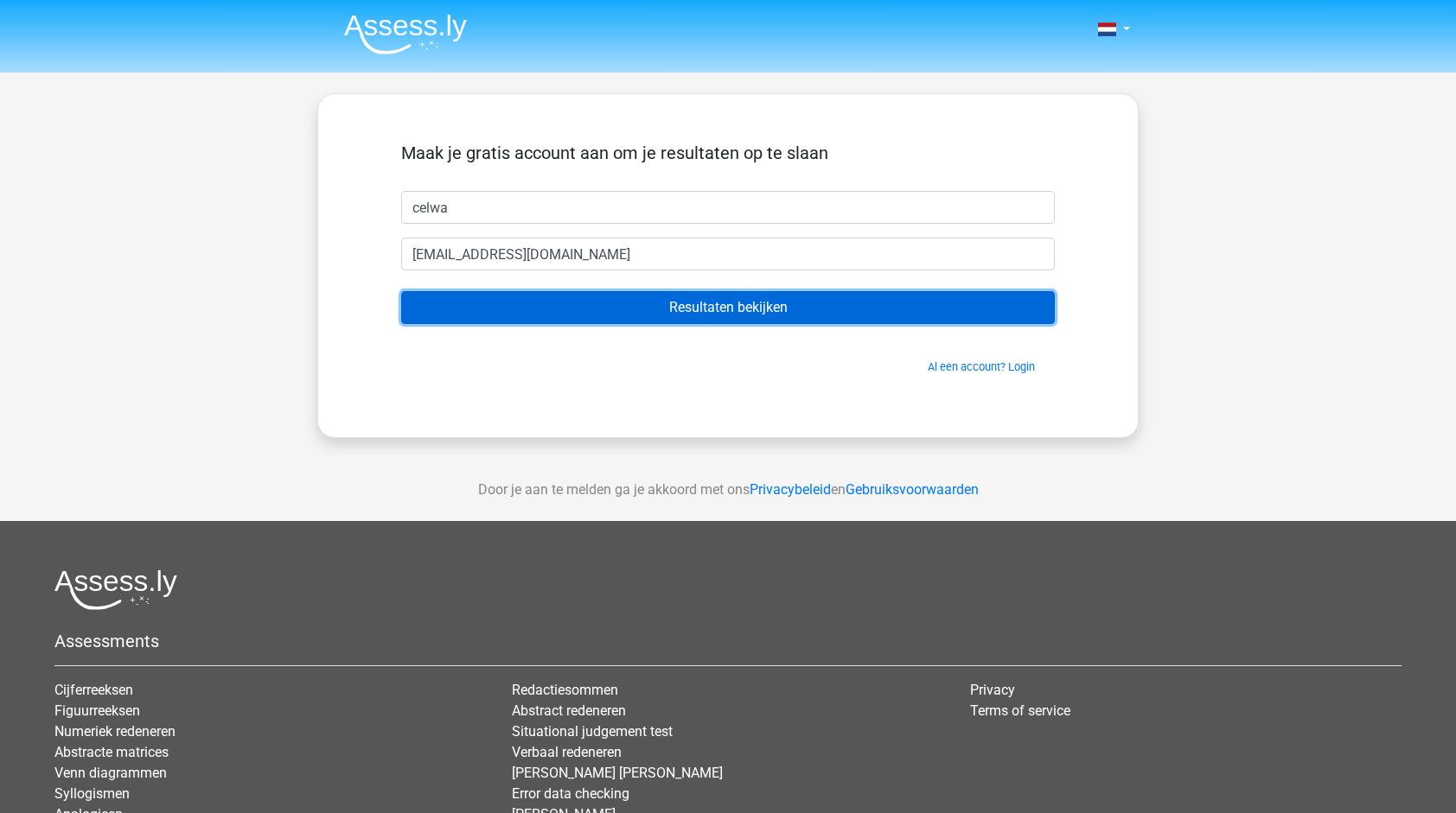
click at [612, 307] on input "Resultaten bekijken" at bounding box center [727, 307] width 654 height 33
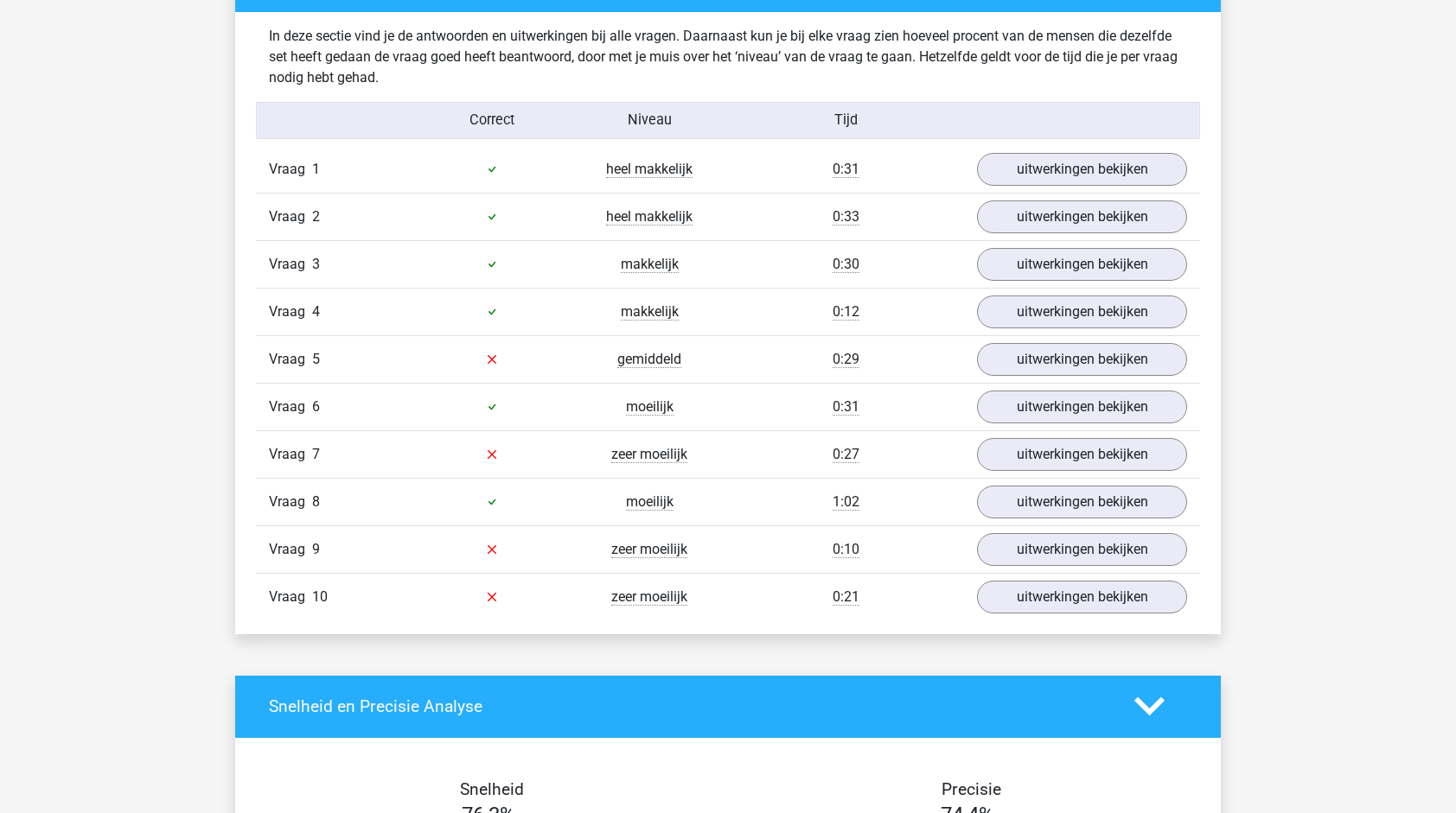
scroll to position [1346, 0]
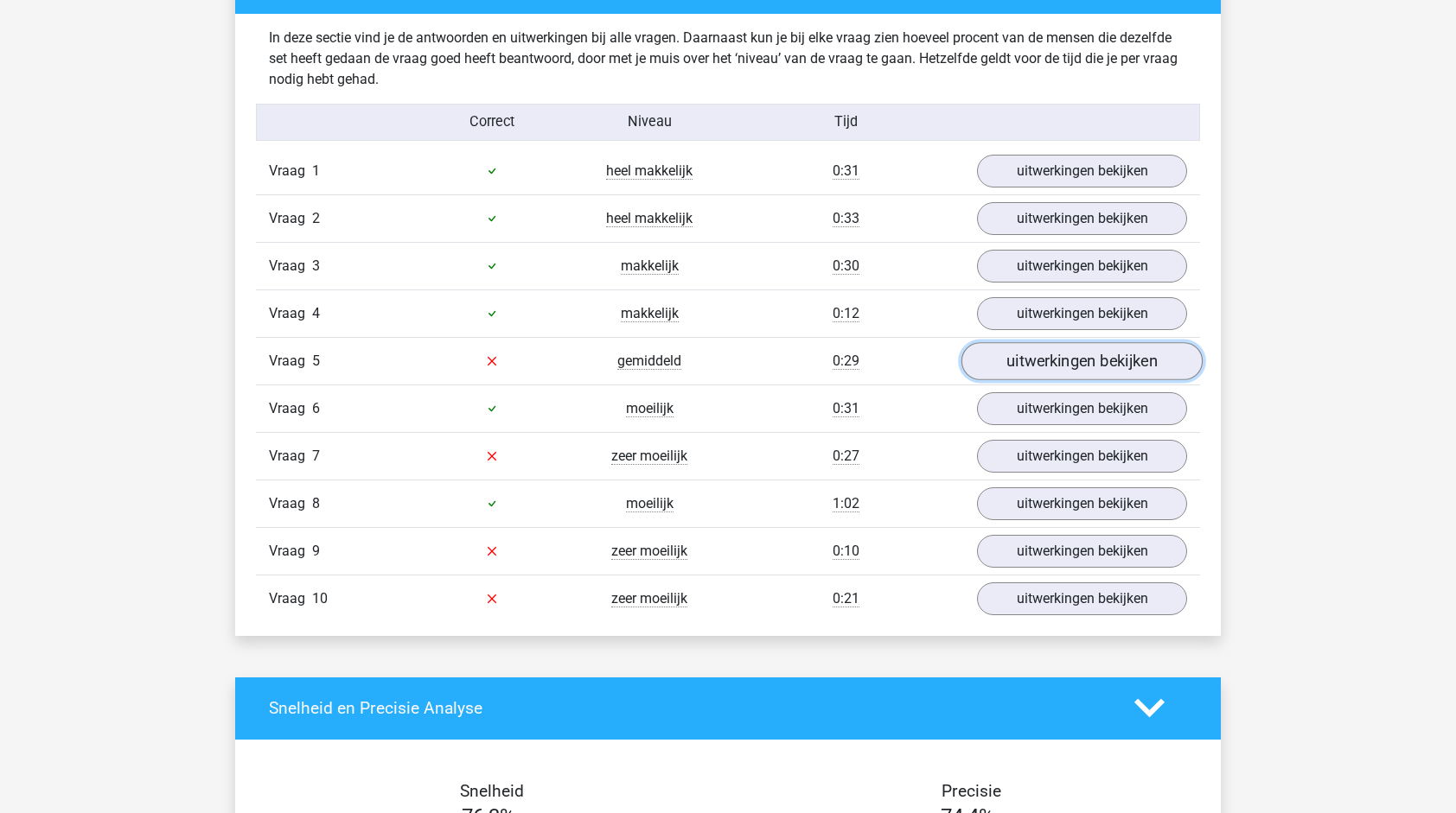
click at [1079, 355] on link "uitwerkingen bekijken" at bounding box center [1082, 362] width 241 height 38
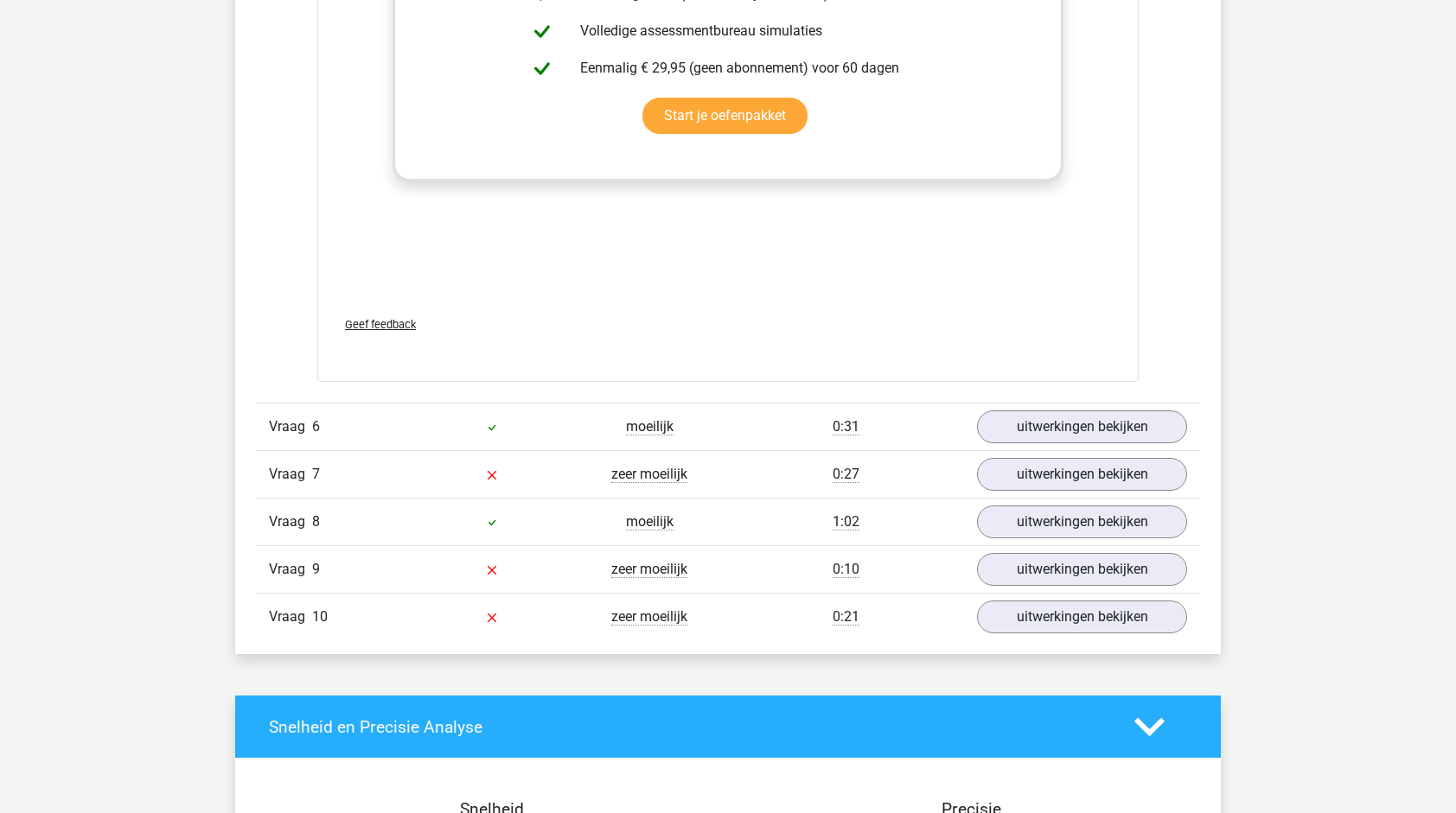
scroll to position [2395, 0]
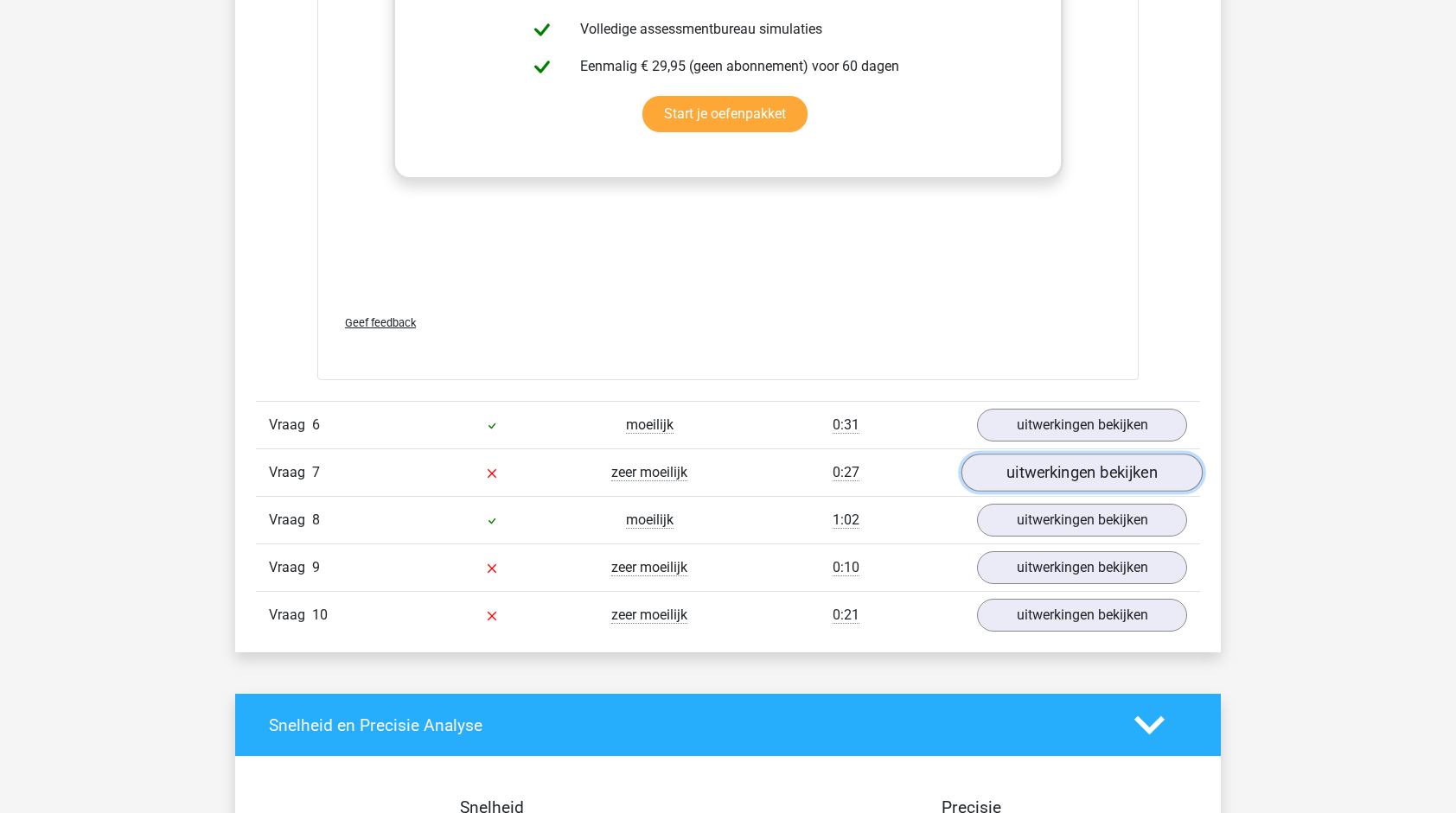
click at [1011, 455] on link "uitwerkingen bekijken" at bounding box center [1082, 474] width 241 height 38
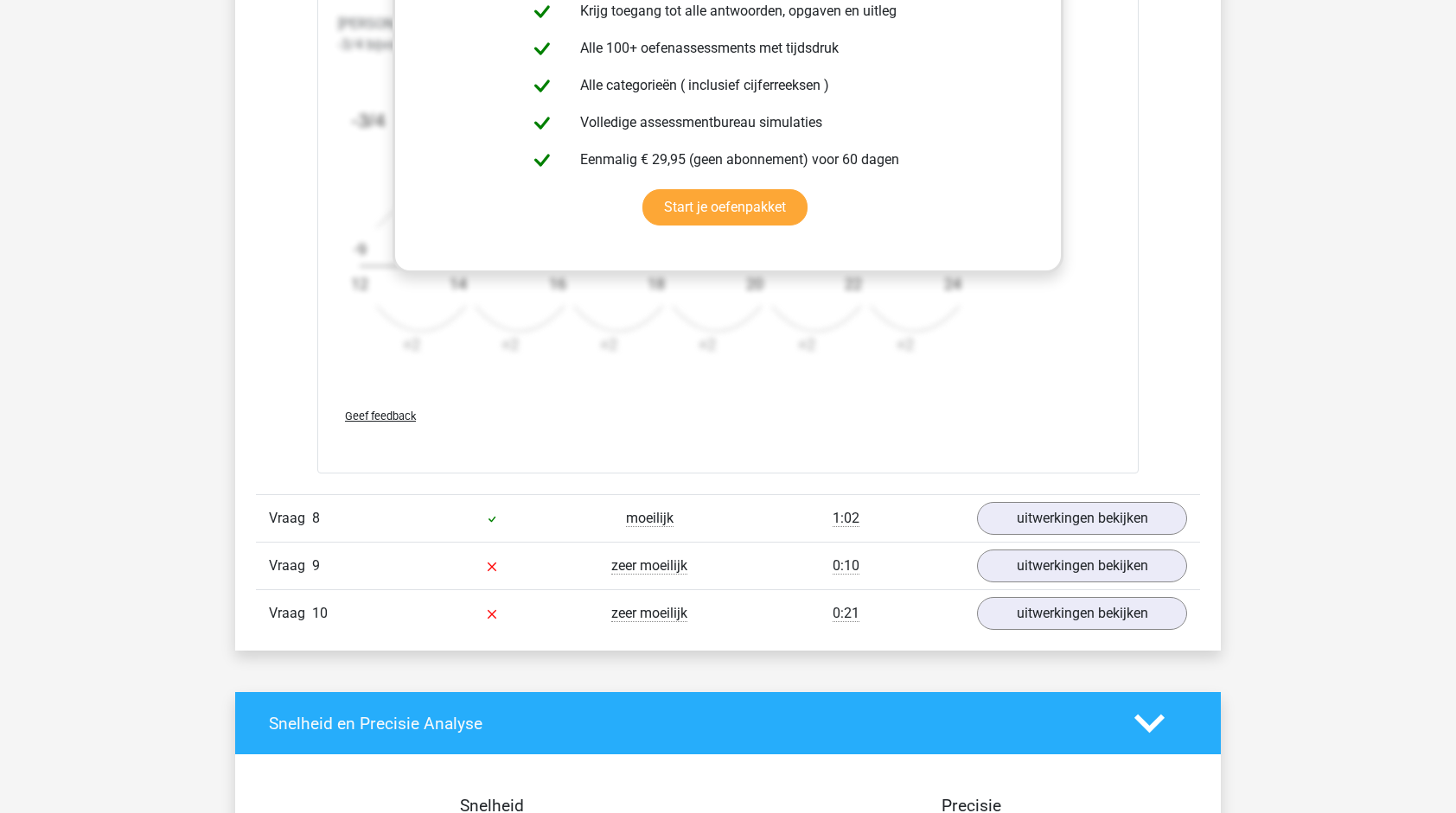
scroll to position [3464, 0]
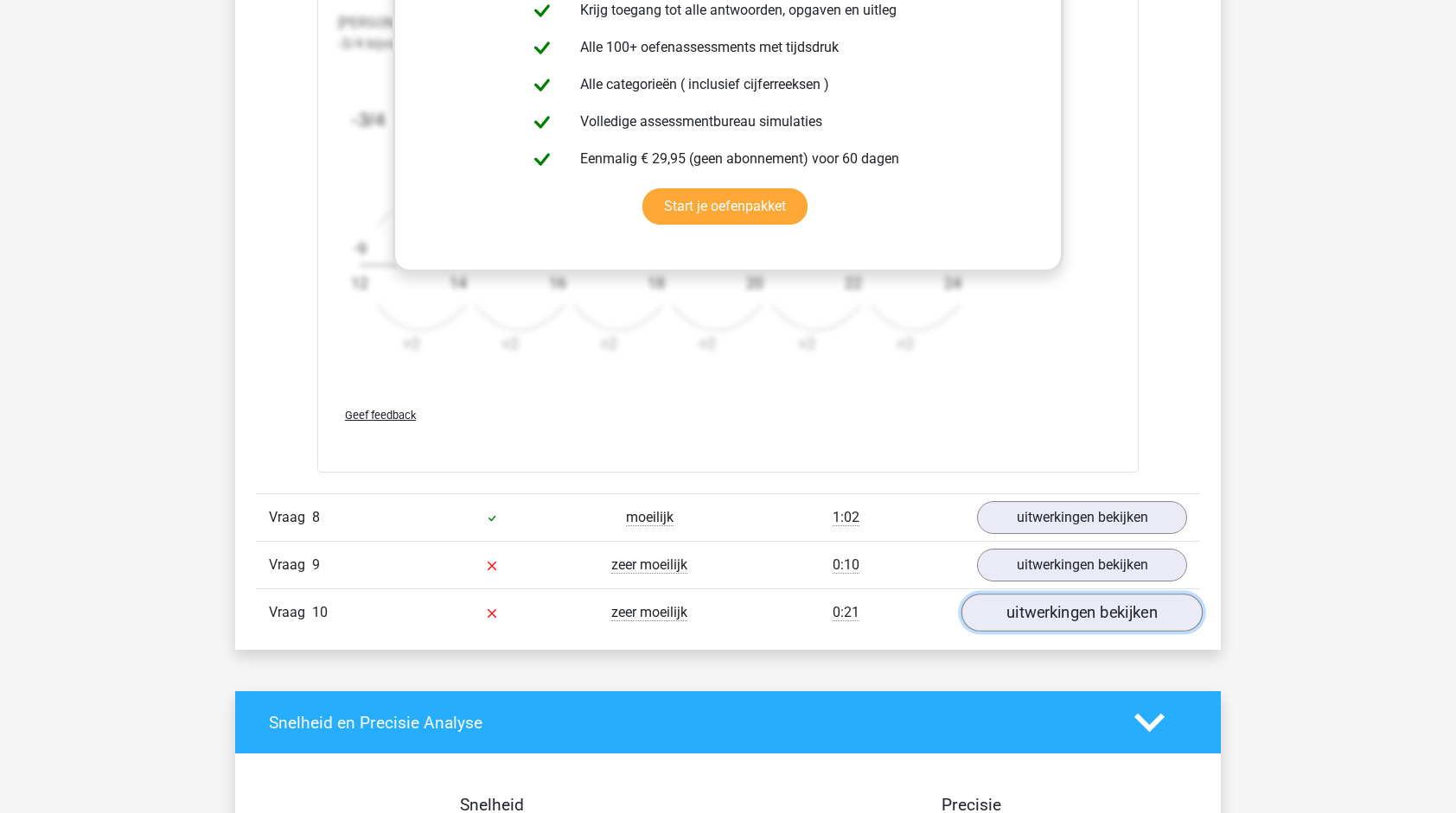
click at [1063, 608] on link "uitwerkingen bekijken" at bounding box center [1082, 613] width 241 height 38
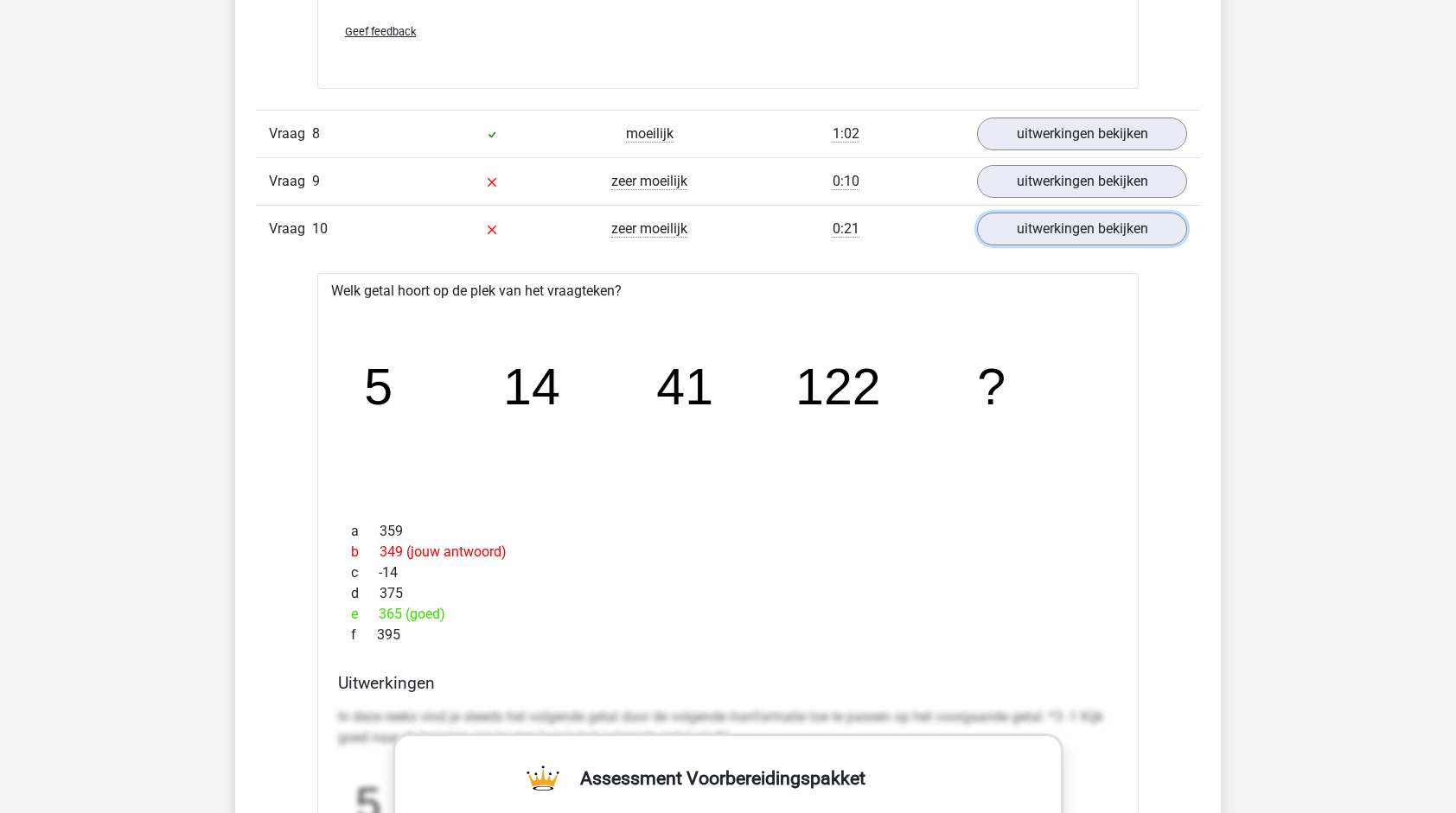
scroll to position [3835, 0]
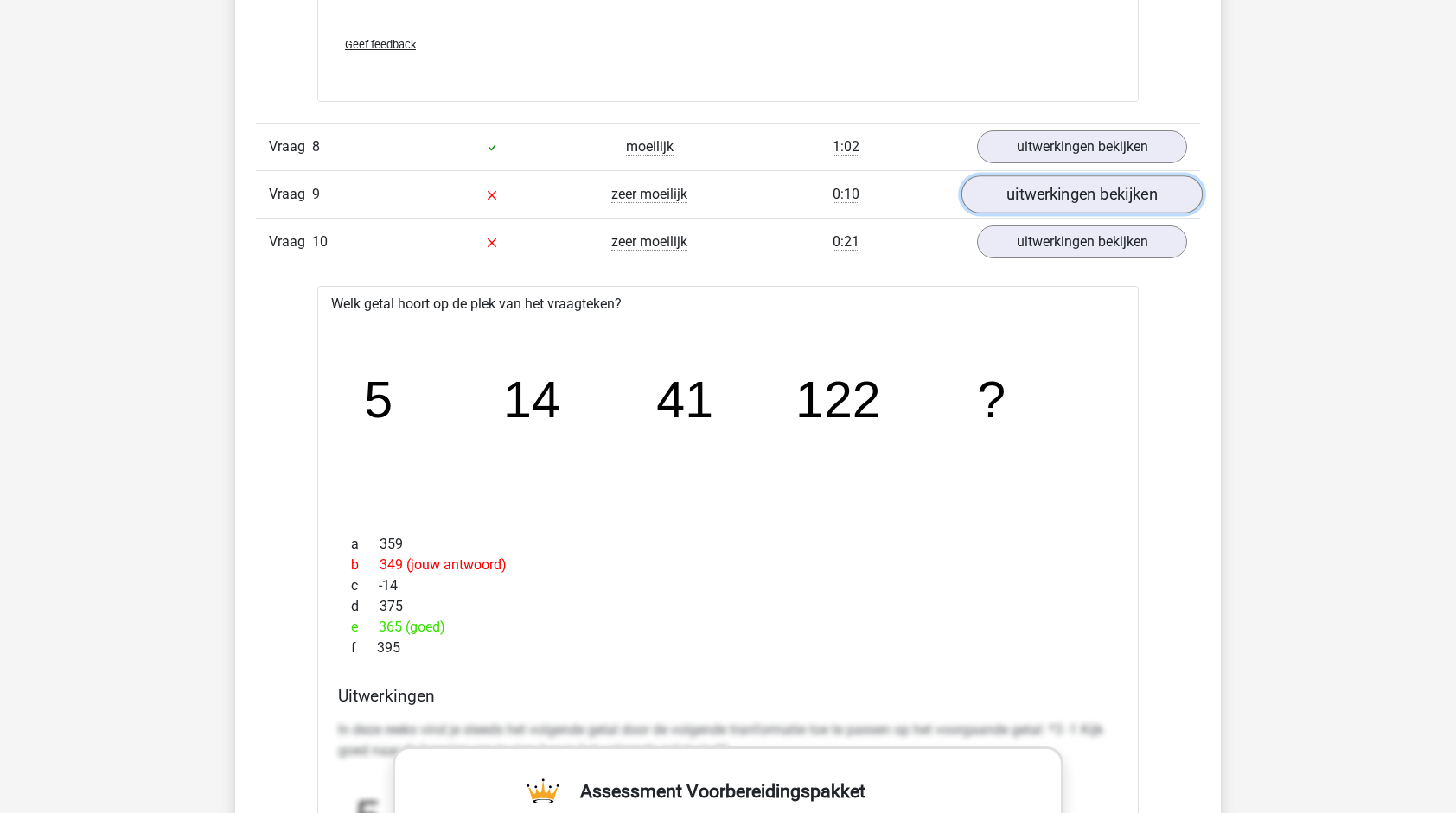
click at [1044, 184] on link "uitwerkingen bekijken" at bounding box center [1082, 195] width 241 height 38
